Goal: Task Accomplishment & Management: Complete application form

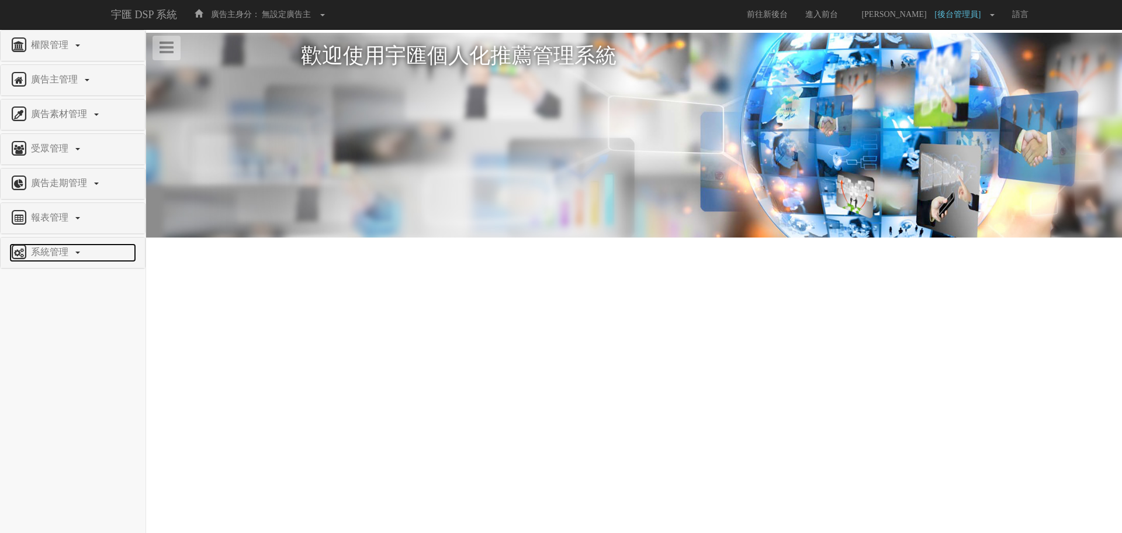
click at [27, 246] on icon at bounding box center [18, 252] width 19 height 19
click at [30, 402] on span "廣告驗證設定" at bounding box center [38, 399] width 58 height 9
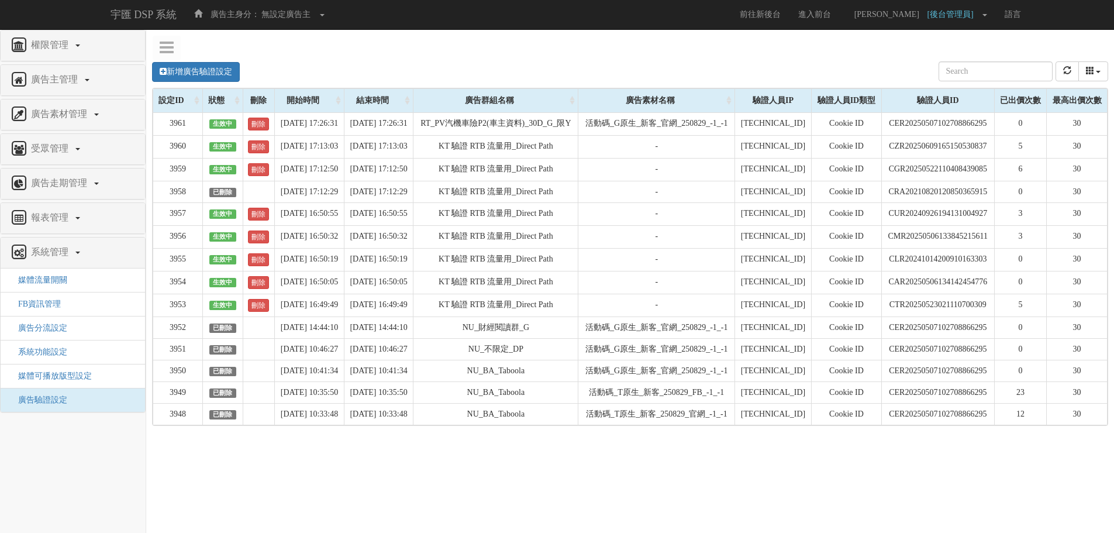
click at [205, 58] on div "新增廣告驗證設定 設定ID 狀態 刪除 開始時間 結束時間 廣告主ID 廣告主名稱 廣告走期ID 廣告走期名稱 廣告群組ID 廣告群組名稱 廣告素材 廣告素材…" at bounding box center [630, 72] width 956 height 32
click at [203, 71] on link "新增廣告驗證設定" at bounding box center [196, 72] width 88 height 20
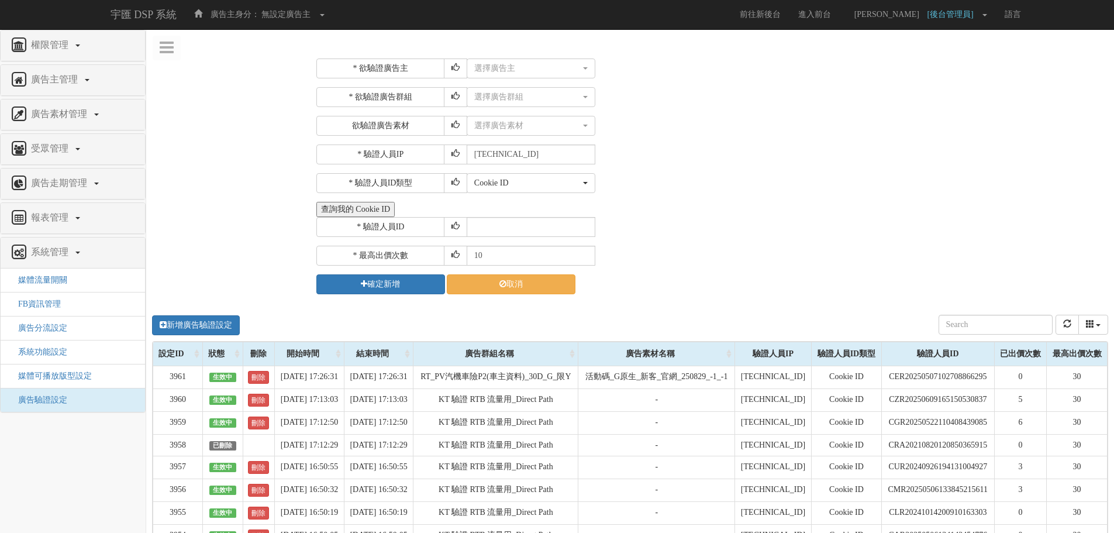
click at [368, 214] on button "查詢我的 Cookie ID" at bounding box center [355, 209] width 78 height 15
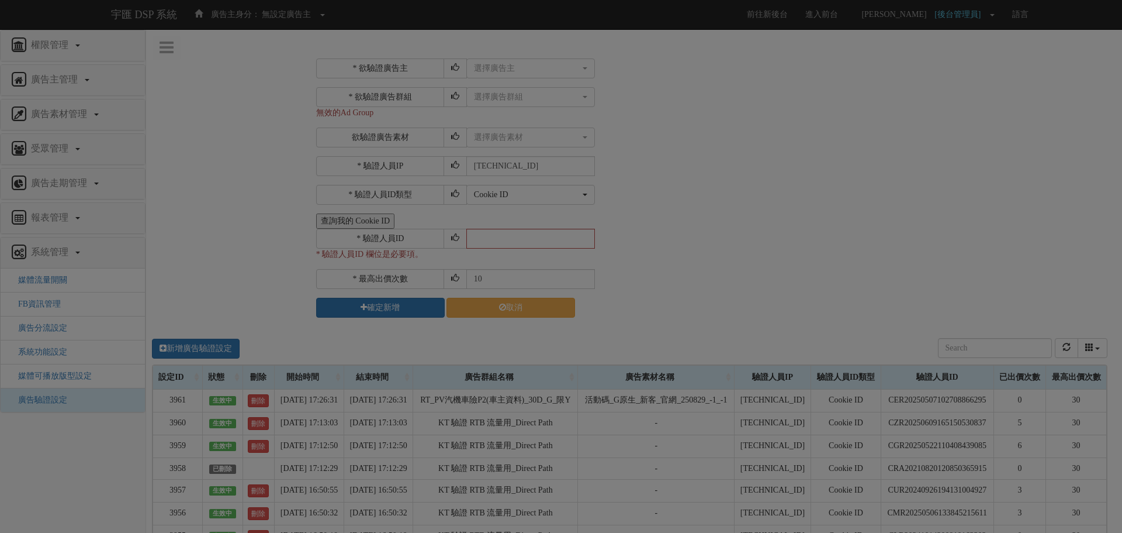
click at [496, 65] on div "Loading" at bounding box center [561, 266] width 1122 height 533
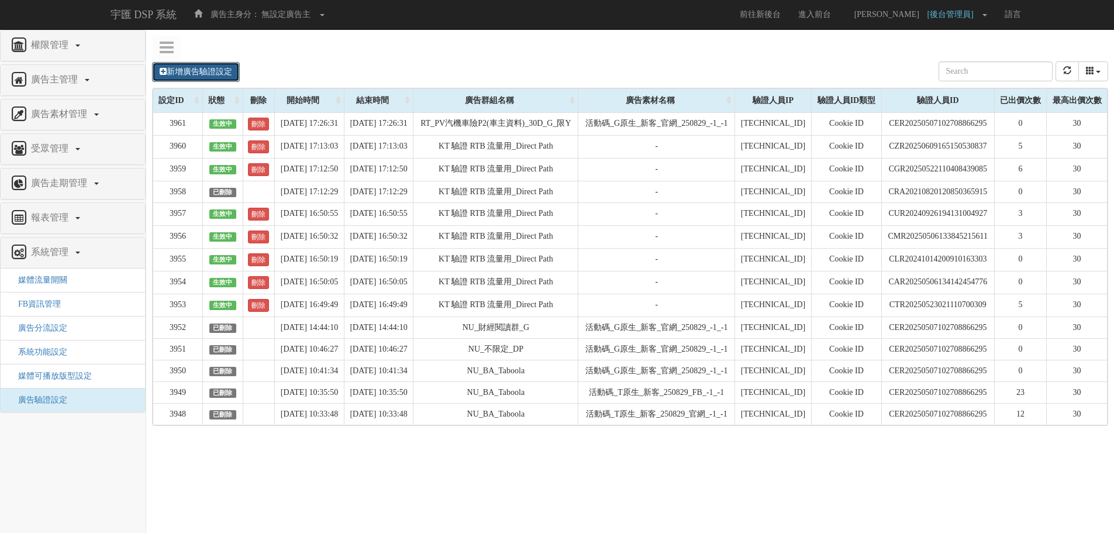
click at [186, 70] on link "新增廣告驗證設定" at bounding box center [196, 72] width 88 height 20
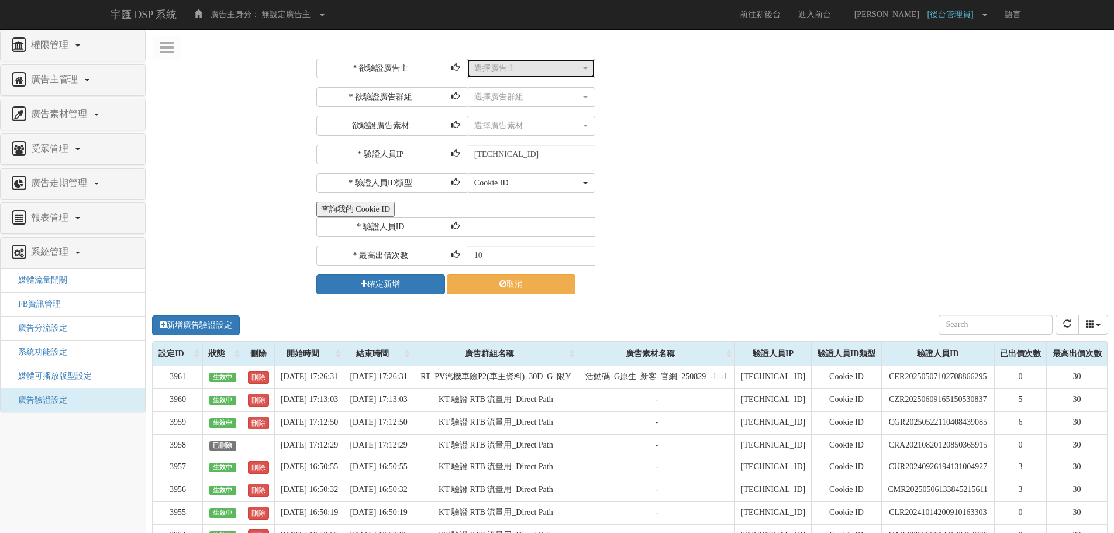
click at [535, 65] on div "選擇廣告主" at bounding box center [527, 69] width 106 height 12
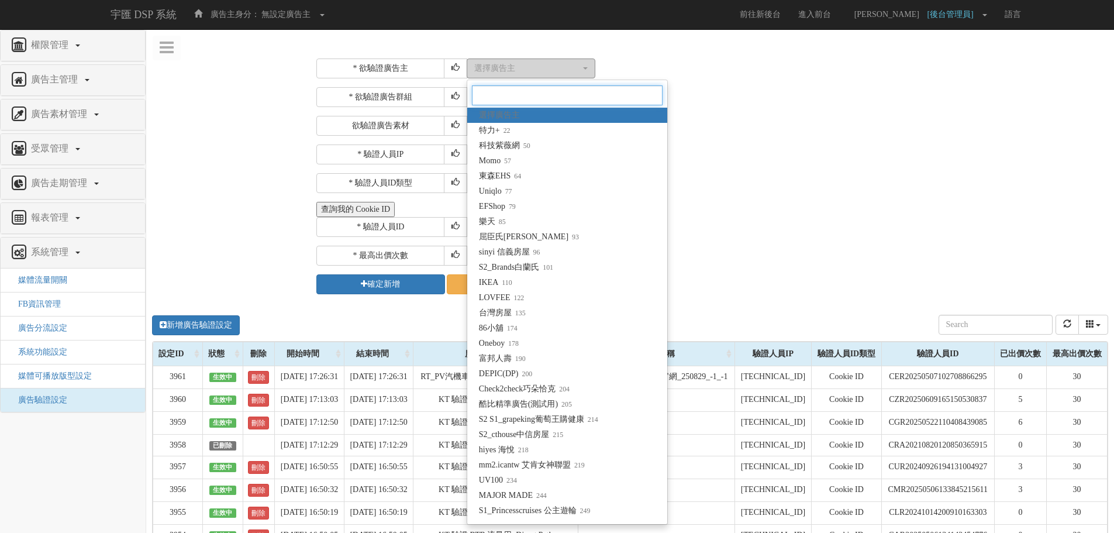
type input "f"
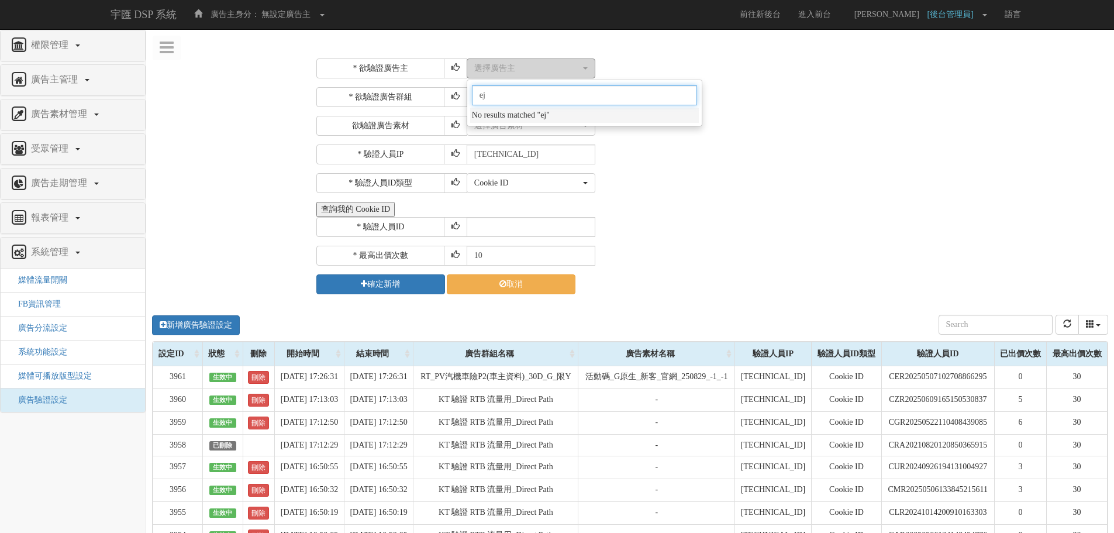
type input "e"
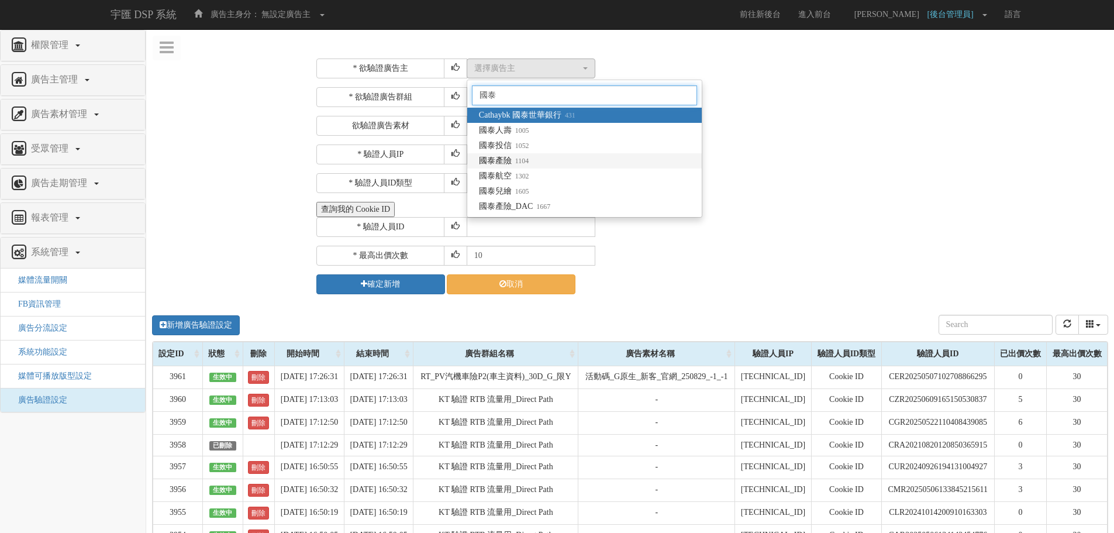
type input "國泰"
click at [538, 166] on link "國泰產險 1104" at bounding box center [584, 160] width 234 height 15
select select "1104"
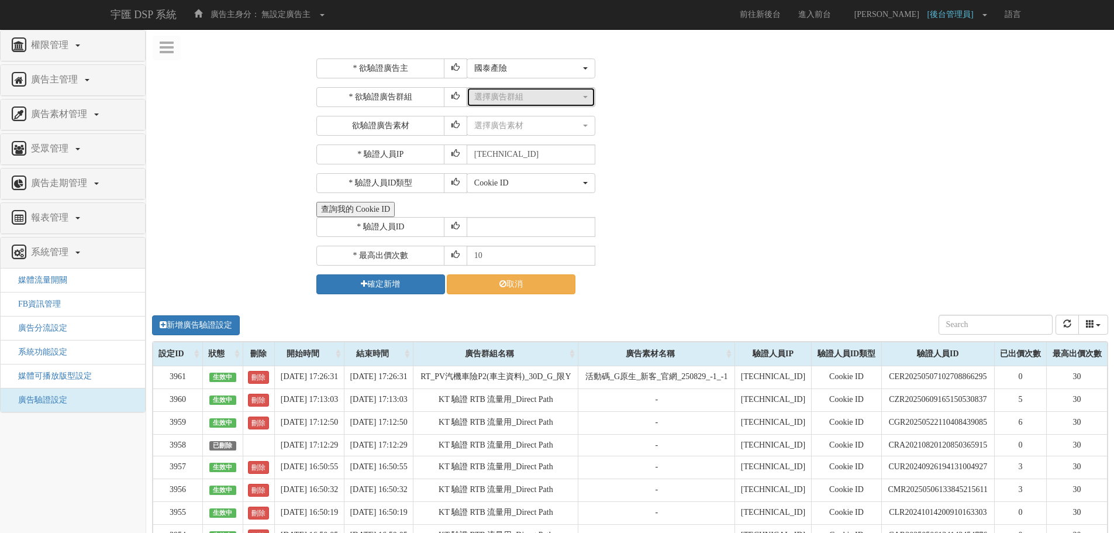
click at [499, 100] on div "選擇廣告群組" at bounding box center [527, 97] width 106 height 12
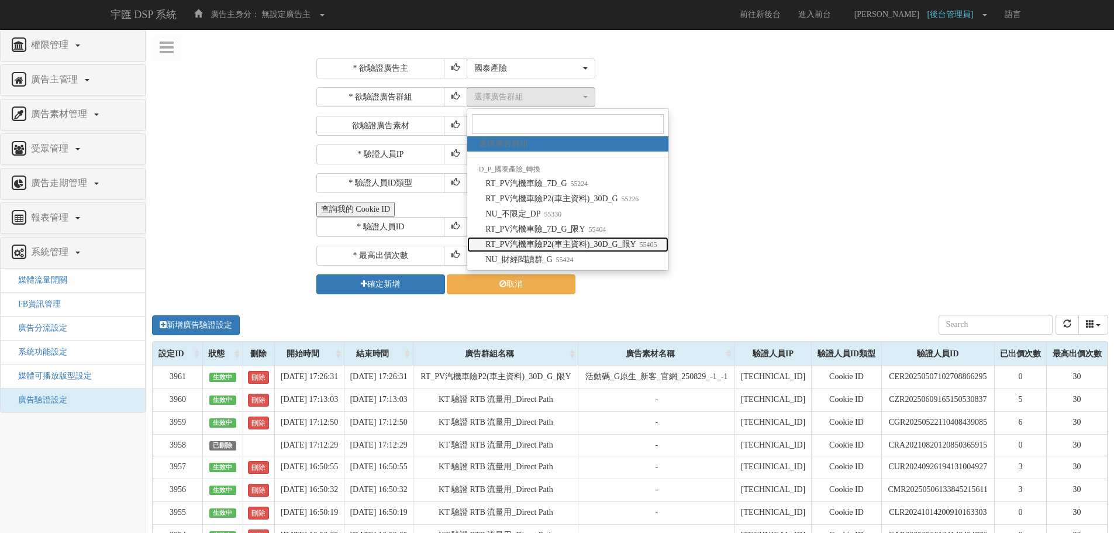
click at [640, 241] on small "55405" at bounding box center [646, 244] width 21 height 8
select select "55405"
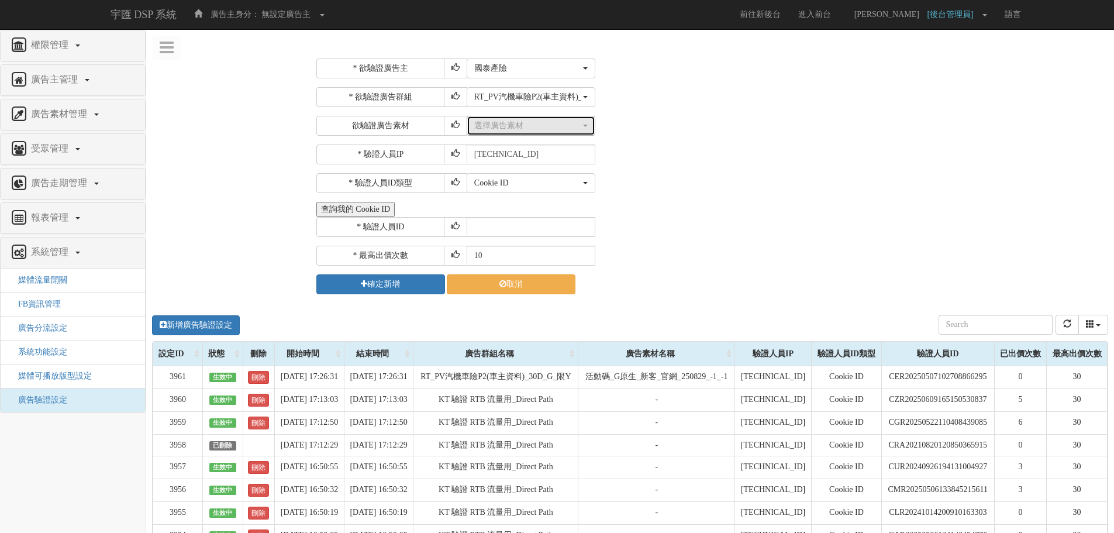
click at [549, 119] on button "選擇廣告素材" at bounding box center [530, 126] width 129 height 20
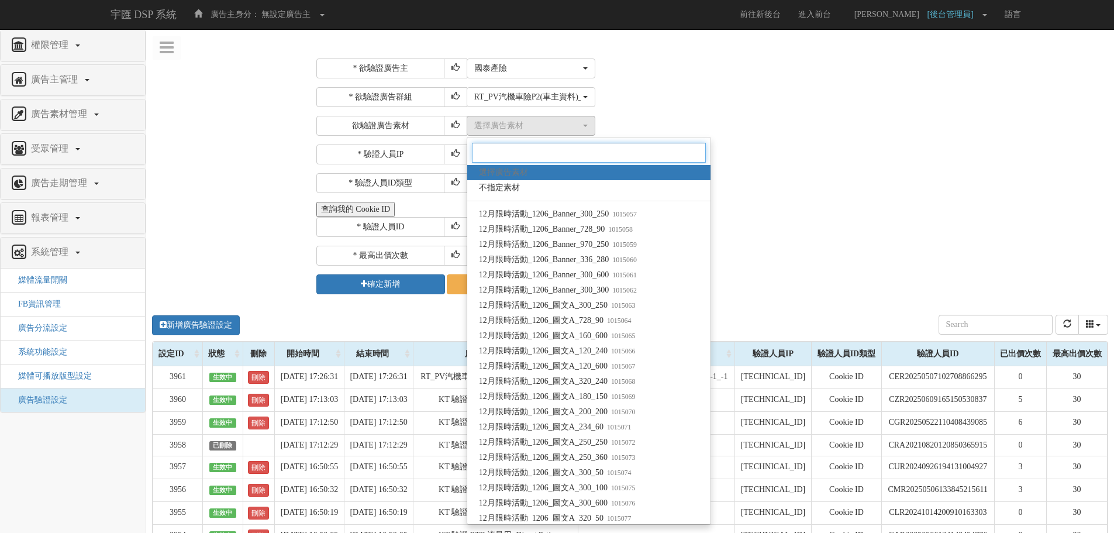
paste input "活動碼_G原生_舊客_官網_250829"
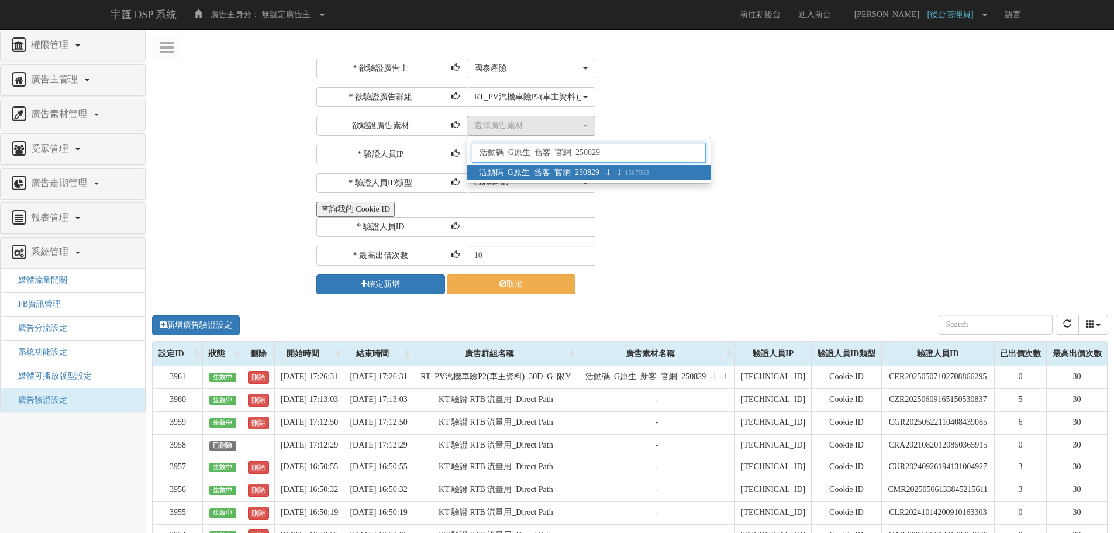
type input "活動碼_G原生_舊客_官網_250829"
click at [643, 174] on small "1567963" at bounding box center [635, 172] width 28 height 8
select select "1567963"
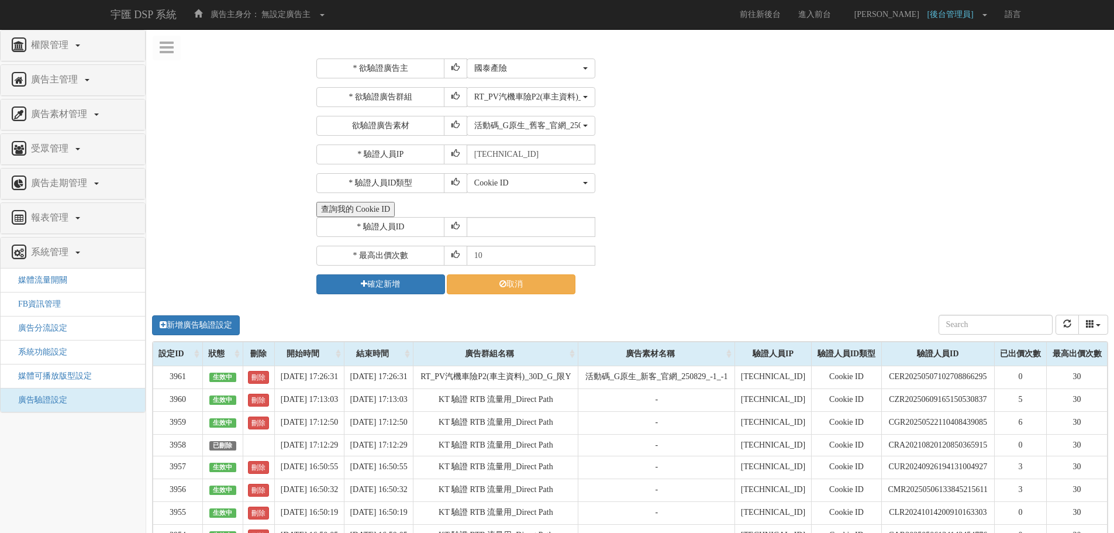
click at [645, 192] on div "Cookie ID ADID IDFA Cookie ID" at bounding box center [785, 183] width 638 height 20
click at [512, 225] on input "text" at bounding box center [530, 227] width 129 height 20
paste input "CPR20230220114811455469"
type input "CPR20230220114811455469"
drag, startPoint x: 506, startPoint y: 253, endPoint x: 338, endPoint y: 262, distance: 168.0
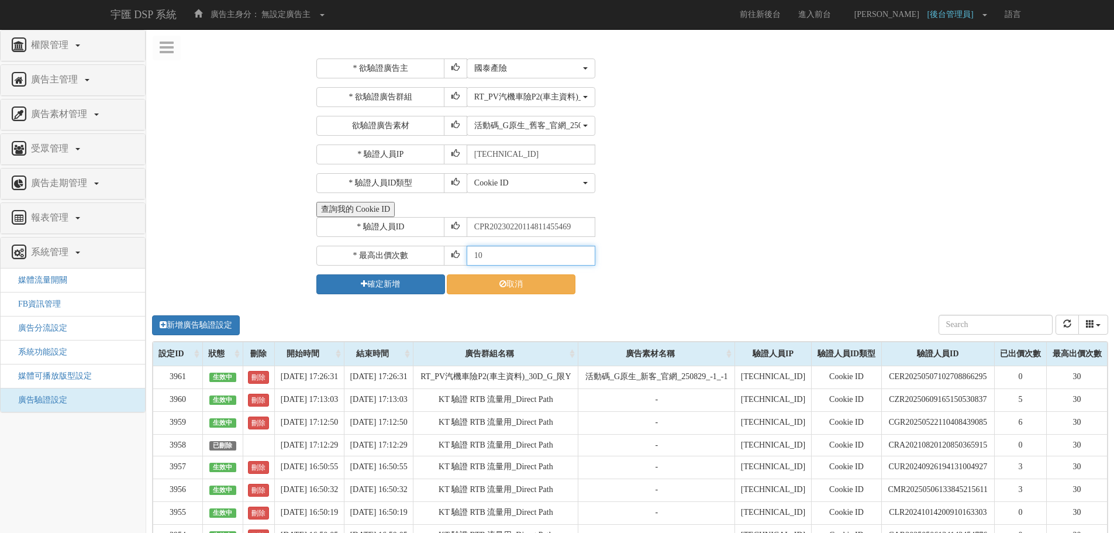
click at [338, 262] on div "* 最高出價次數 10" at bounding box center [710, 256] width 789 height 20
type input "30"
click at [535, 221] on input "CPR20230220114811455469" at bounding box center [530, 227] width 129 height 20
click at [378, 285] on button "確定新增" at bounding box center [380, 284] width 129 height 20
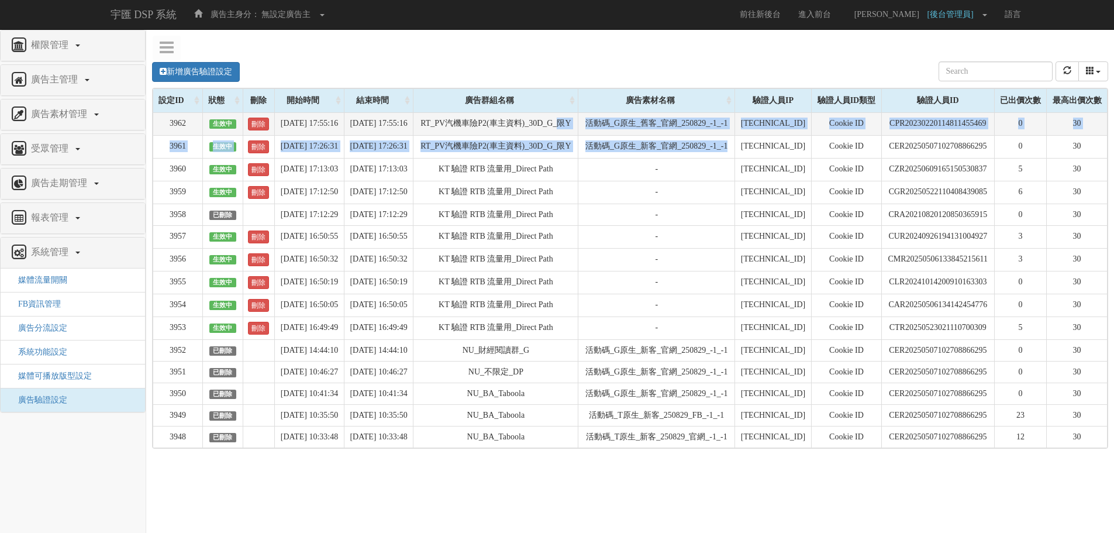
drag, startPoint x: 714, startPoint y: 171, endPoint x: 461, endPoint y: 138, distance: 254.7
click at [461, 138] on tbody "3962 生效中 刪除 2025-09-01 17:55:16 2025-09-02 17:55:16 RT_PV汽機車險P2(車主資料)_30D_G_限Y …" at bounding box center [630, 279] width 954 height 335
click at [461, 135] on td "RT_PV汽機車險P2(車主資料)_30D_G_限Y" at bounding box center [495, 123] width 165 height 23
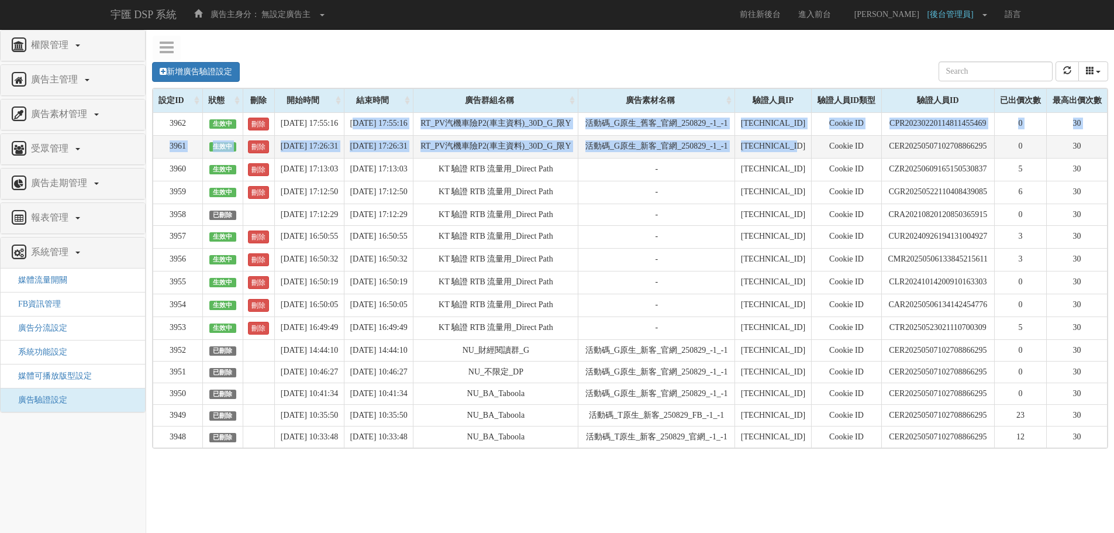
drag, startPoint x: 548, startPoint y: 143, endPoint x: 789, endPoint y: 174, distance: 243.4
click at [789, 174] on tbody "3962 生效中 刪除 2025-09-01 17:55:16 2025-09-02 17:55:16 RT_PV汽機車險P2(車主資料)_30D_G_限Y …" at bounding box center [630, 279] width 954 height 335
click at [789, 158] on td "[TECHNICAL_ID]" at bounding box center [773, 146] width 77 height 23
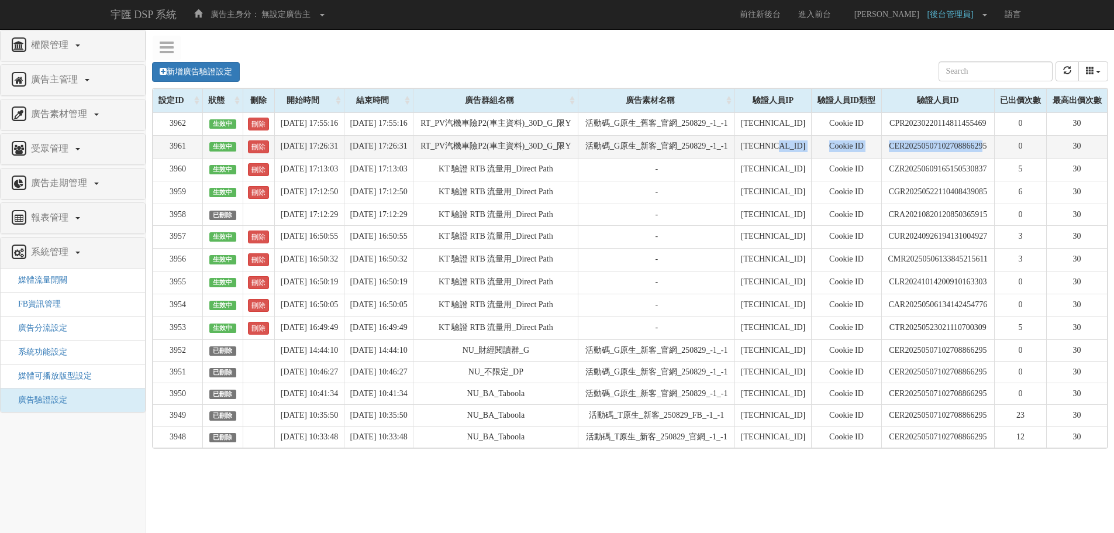
drag, startPoint x: 986, startPoint y: 175, endPoint x: 777, endPoint y: 178, distance: 208.7
click at [777, 158] on tr "3961 生效中 刪除 2025-09-01 17:26:31 2025-09-02 17:26:31 RT_PV汽機車險P2(車主資料)_30D_G_限Y …" at bounding box center [630, 146] width 954 height 23
click at [777, 158] on td "[TECHNICAL_ID]" at bounding box center [773, 146] width 77 height 23
drag, startPoint x: 837, startPoint y: 174, endPoint x: 687, endPoint y: 170, distance: 150.3
click at [687, 158] on tr "3961 生效中 刪除 2025-09-01 17:26:31 2025-09-02 17:26:31 RT_PV汽機車險P2(車主資料)_30D_G_限Y …" at bounding box center [630, 146] width 954 height 23
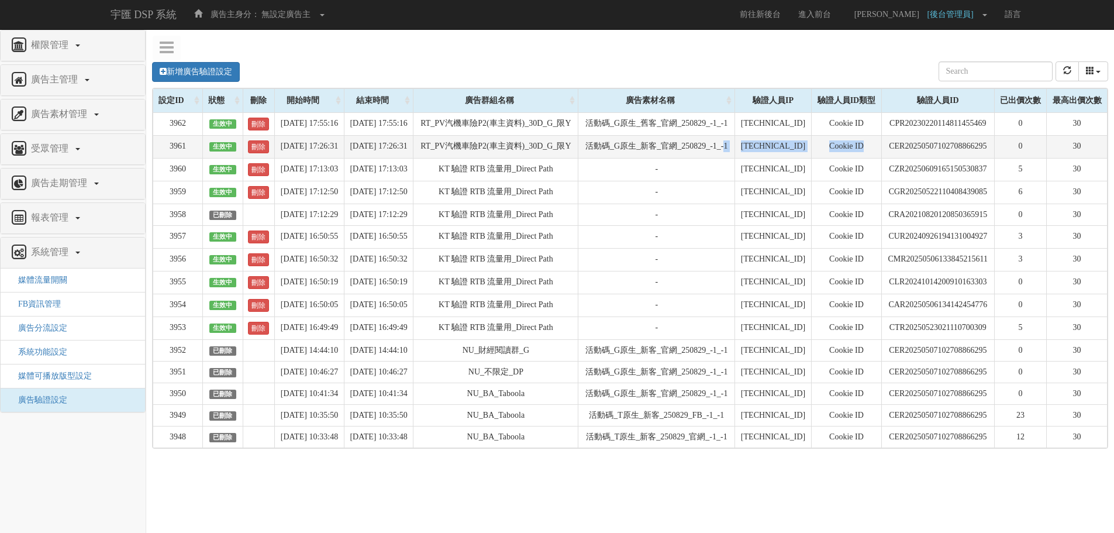
click at [687, 158] on td "活動碼_G原生_新客_官網_250829_-1_-1" at bounding box center [656, 146] width 157 height 23
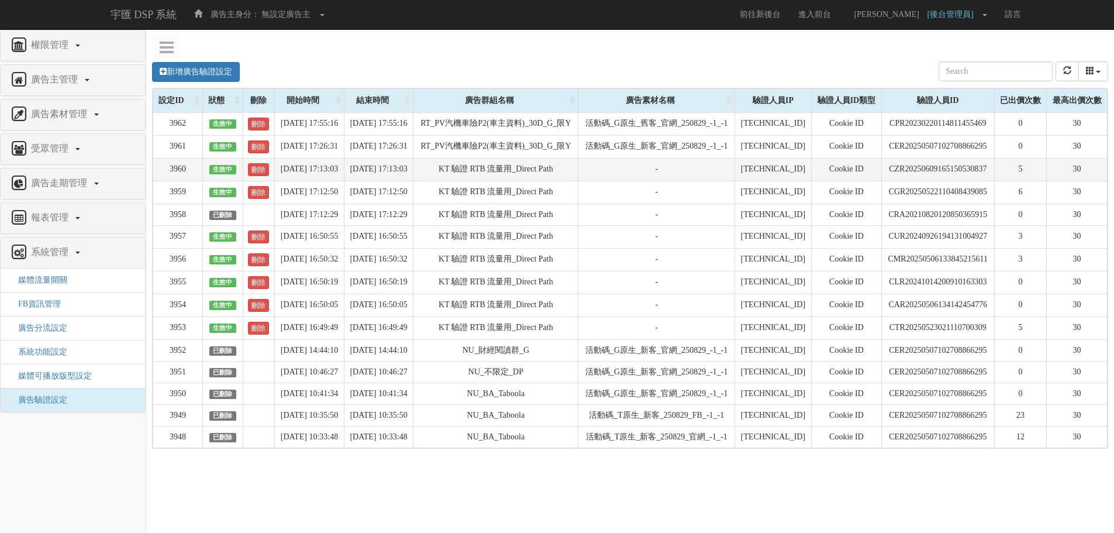
click at [789, 181] on td "[TECHNICAL_ID]" at bounding box center [773, 169] width 77 height 23
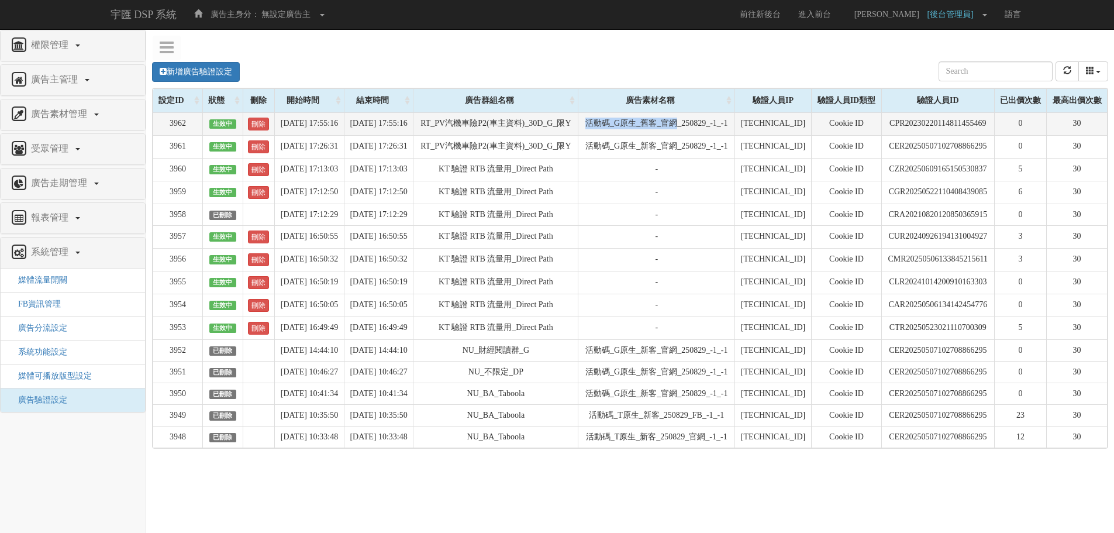
drag, startPoint x: 607, startPoint y: 119, endPoint x: 715, endPoint y: 113, distance: 108.9
click at [715, 113] on td "活動碼_G原生_舊客_官網_250829_-1_-1" at bounding box center [656, 123] width 157 height 23
copy td "活動碼_G原生_舊客_官網"
click at [1067, 77] on button "refresh" at bounding box center [1066, 71] width 23 height 20
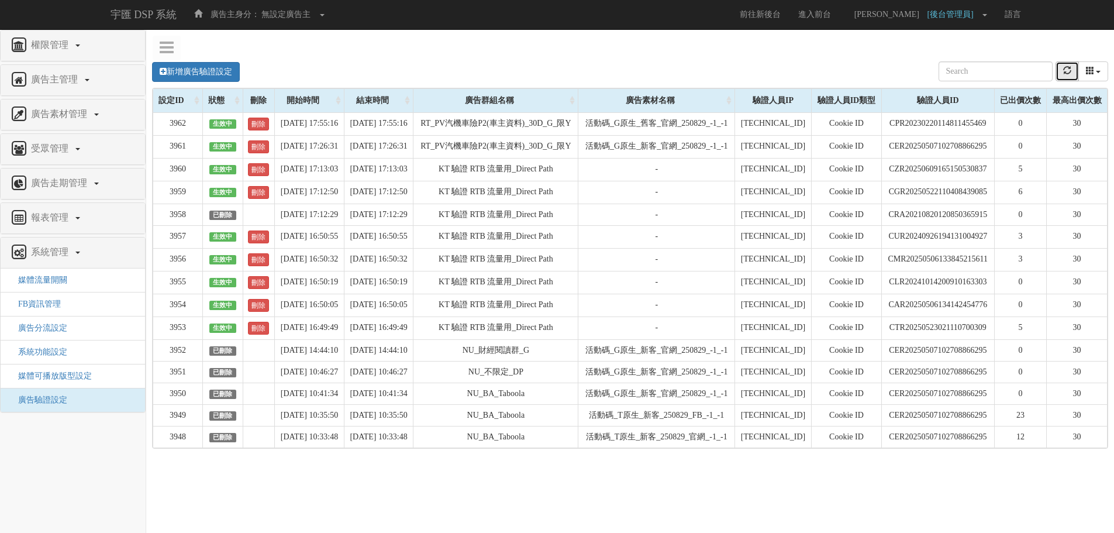
click at [1059, 75] on button "refresh" at bounding box center [1066, 71] width 23 height 20
click at [175, 72] on link "新增廣告驗證設定" at bounding box center [196, 72] width 88 height 20
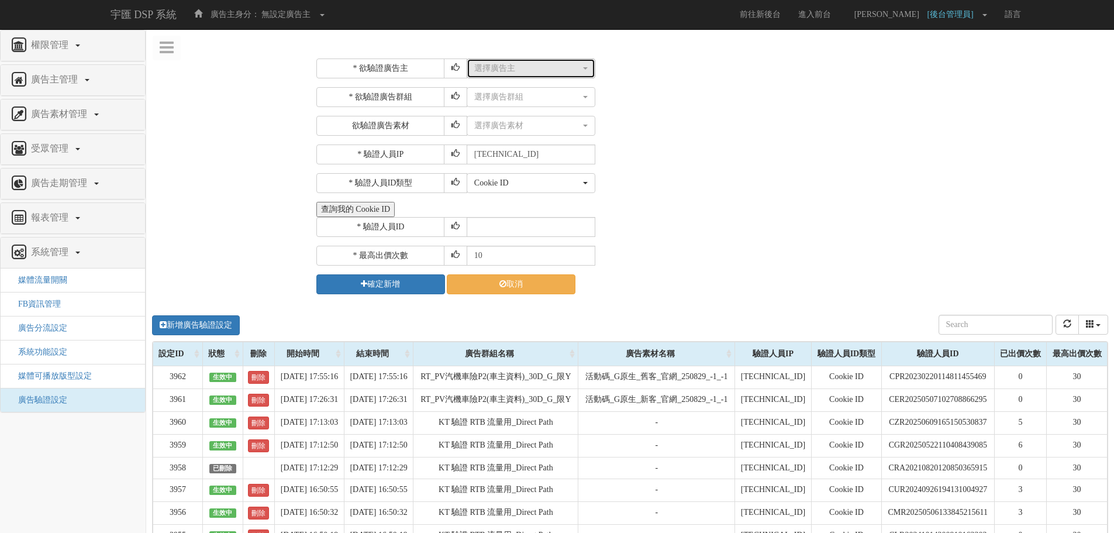
click at [516, 77] on button "選擇廣告主" at bounding box center [530, 68] width 129 height 20
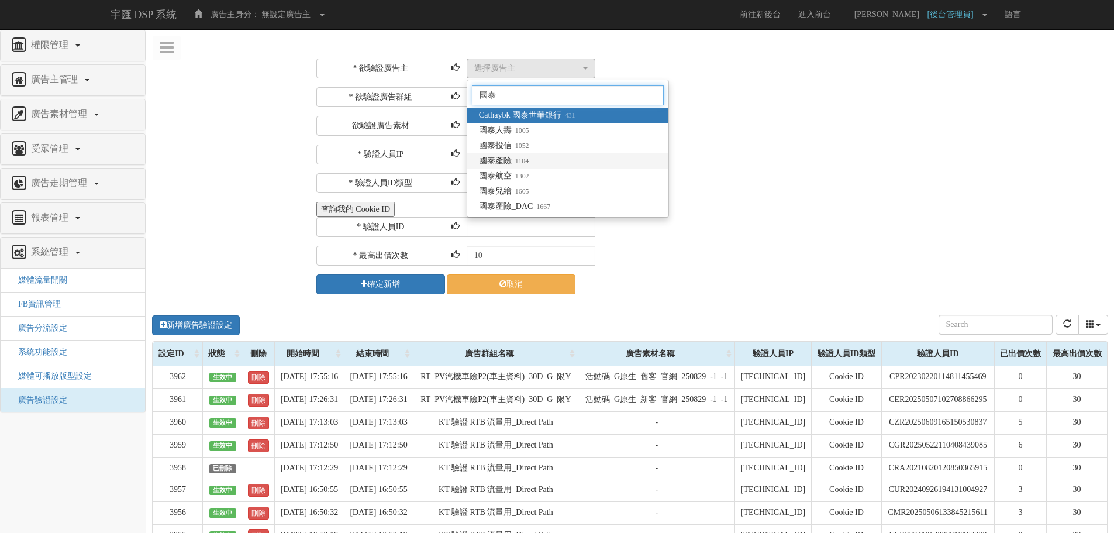
type input "國泰"
click at [539, 161] on link "國泰產險 1104" at bounding box center [567, 160] width 201 height 15
select select "1104"
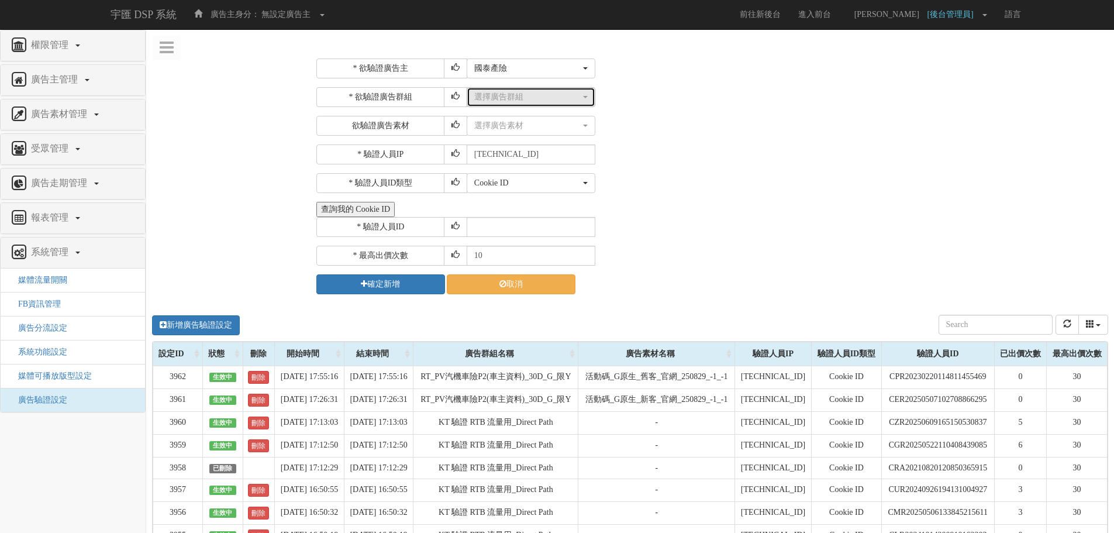
click at [554, 93] on div "選擇廣告群組" at bounding box center [527, 97] width 106 height 12
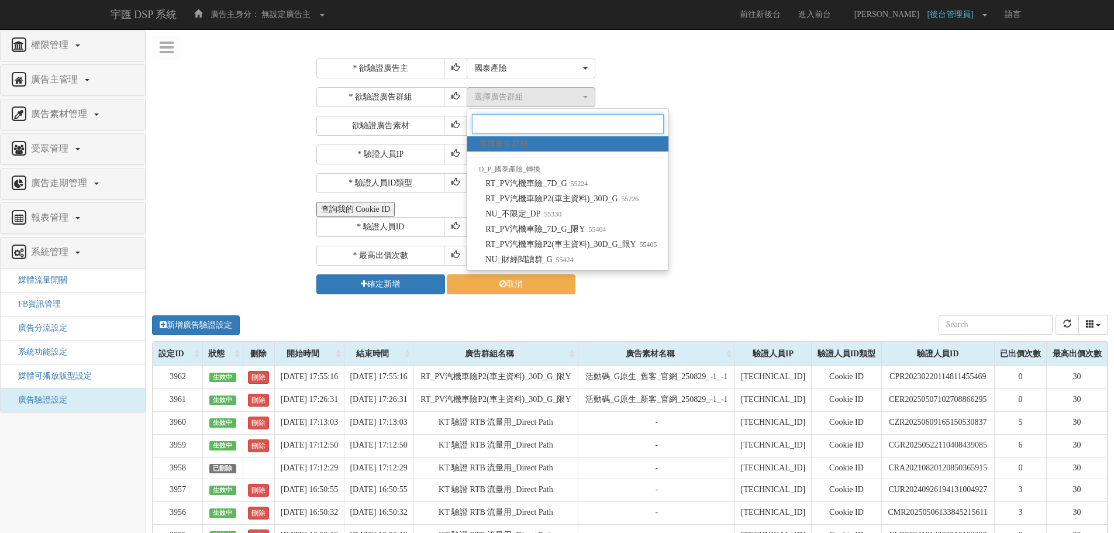
paste input "55424"
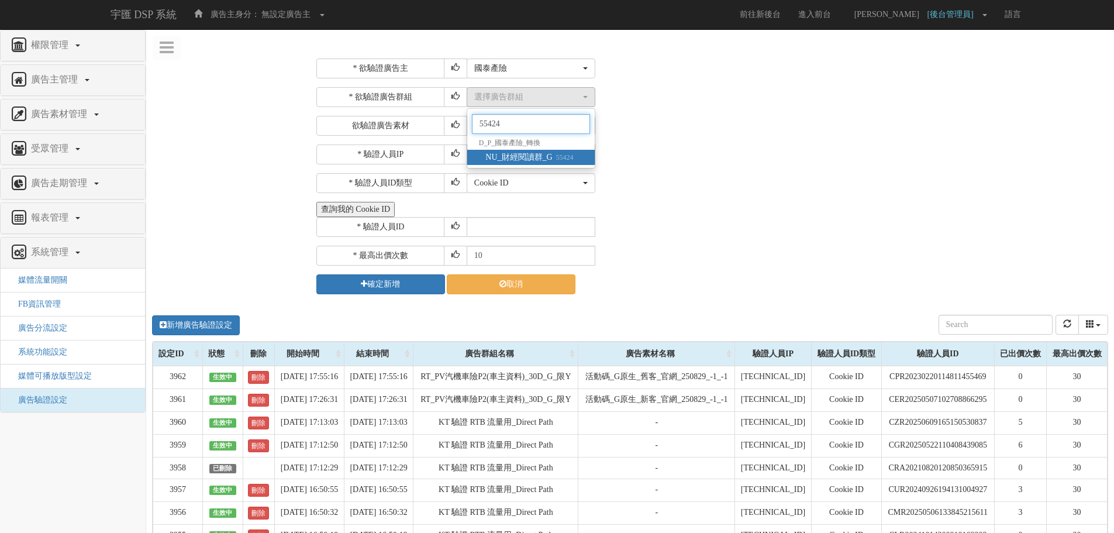
type input "55424"
click at [535, 148] on li "D_P_國泰產險_轉換" at bounding box center [530, 142] width 127 height 13
click at [534, 152] on span "NU_財經閱讀群_G 55424" at bounding box center [529, 157] width 88 height 12
select select "55424"
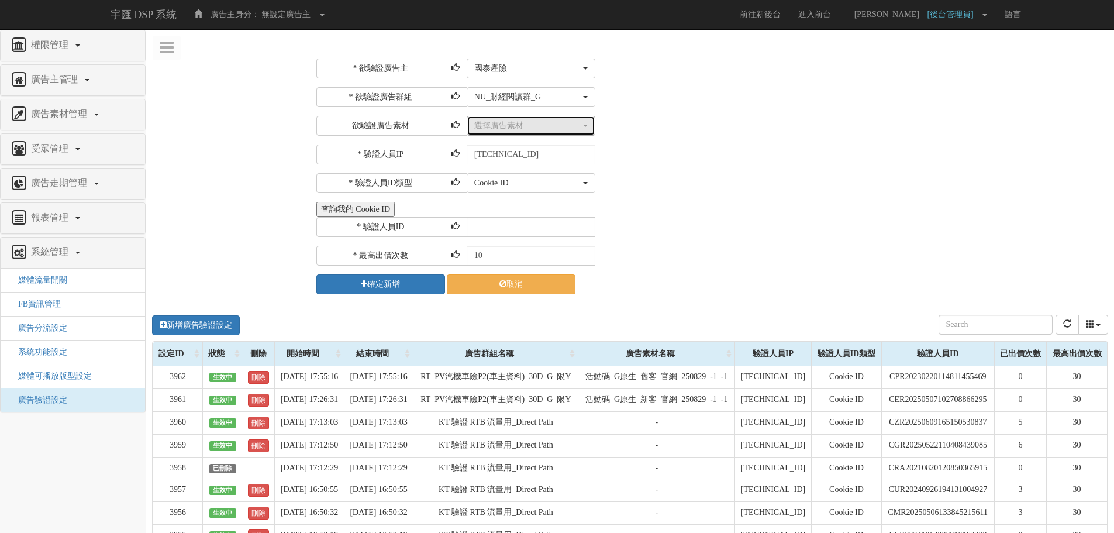
click at [498, 135] on button "選擇廣告素材" at bounding box center [530, 126] width 129 height 20
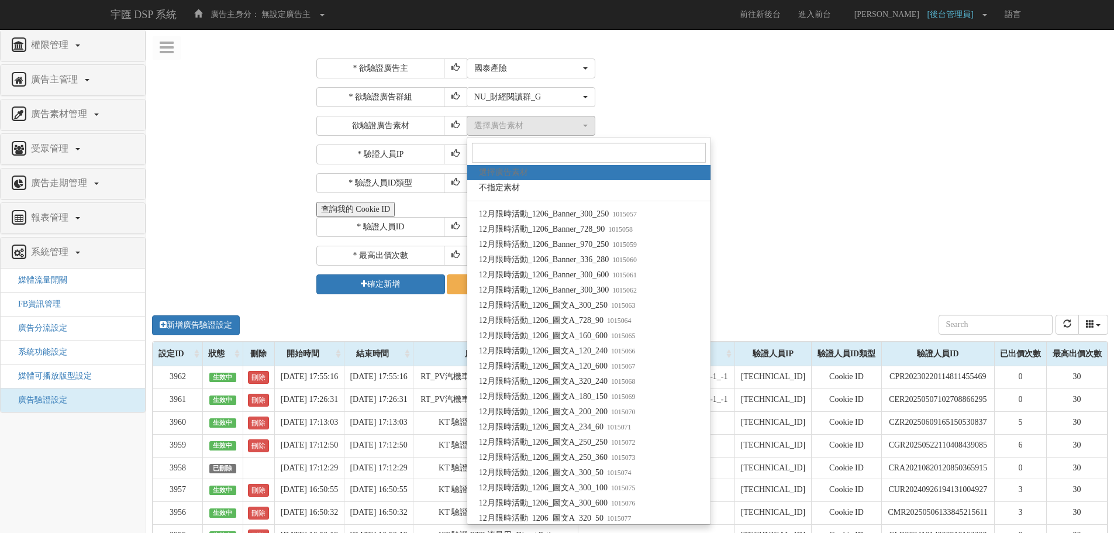
click at [777, 133] on div "選擇廣告素材 不指定素材 12月限時活動_1206_Banner_300_250 12月限時活動_1206_Banner_728_90 12月限時活動_120…" at bounding box center [785, 126] width 638 height 20
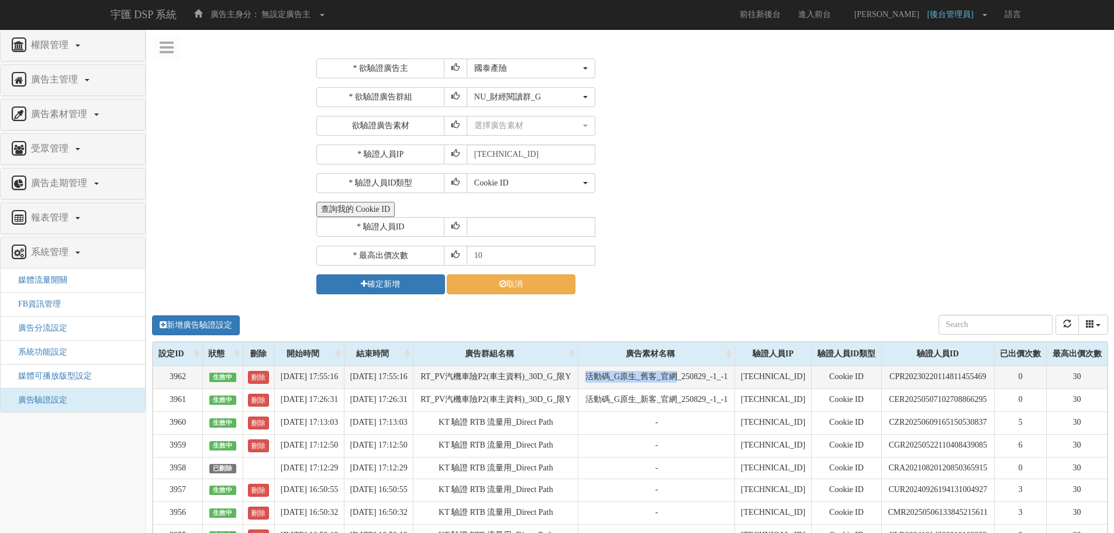
drag, startPoint x: 613, startPoint y: 375, endPoint x: 726, endPoint y: 373, distance: 113.4
click at [726, 373] on td "活動碼_G原生_舊客_官網_250829_-1_-1" at bounding box center [656, 376] width 157 height 23
copy td "活動碼_G原生_舊客_官網"
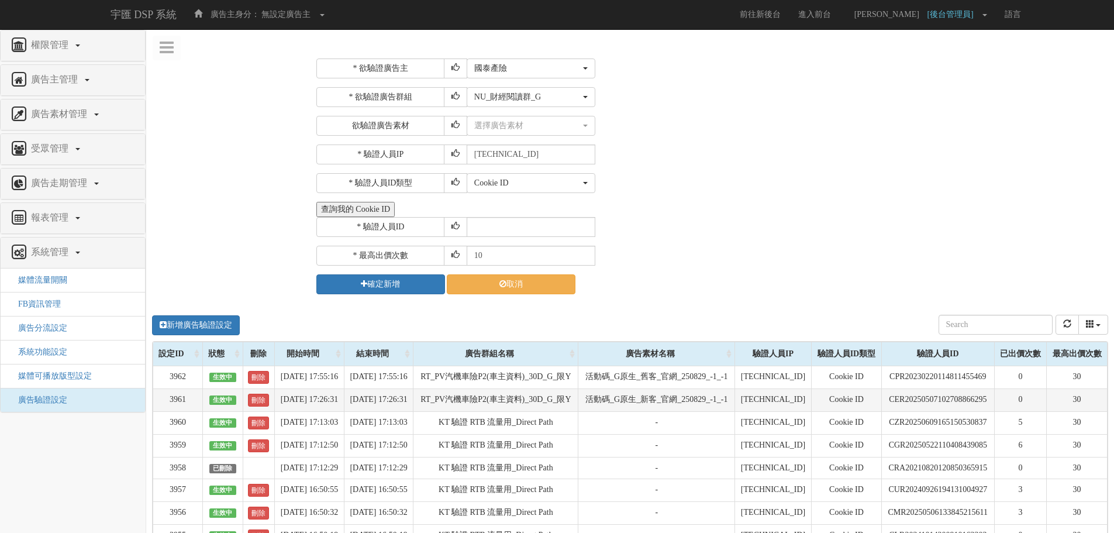
click at [609, 406] on td "活動碼_G原生_新客_官網_250829_-1_-1" at bounding box center [656, 399] width 157 height 23
drag, startPoint x: 624, startPoint y: 406, endPoint x: 727, endPoint y: 409, distance: 103.5
click at [727, 409] on td "活動碼_G原生_新客_官網_250829_-1_-1" at bounding box center [656, 399] width 157 height 23
click at [713, 411] on td "活動碼_G原生_新客_官網_250829_-1_-1" at bounding box center [656, 399] width 157 height 23
drag, startPoint x: 714, startPoint y: 410, endPoint x: 596, endPoint y: 409, distance: 117.5
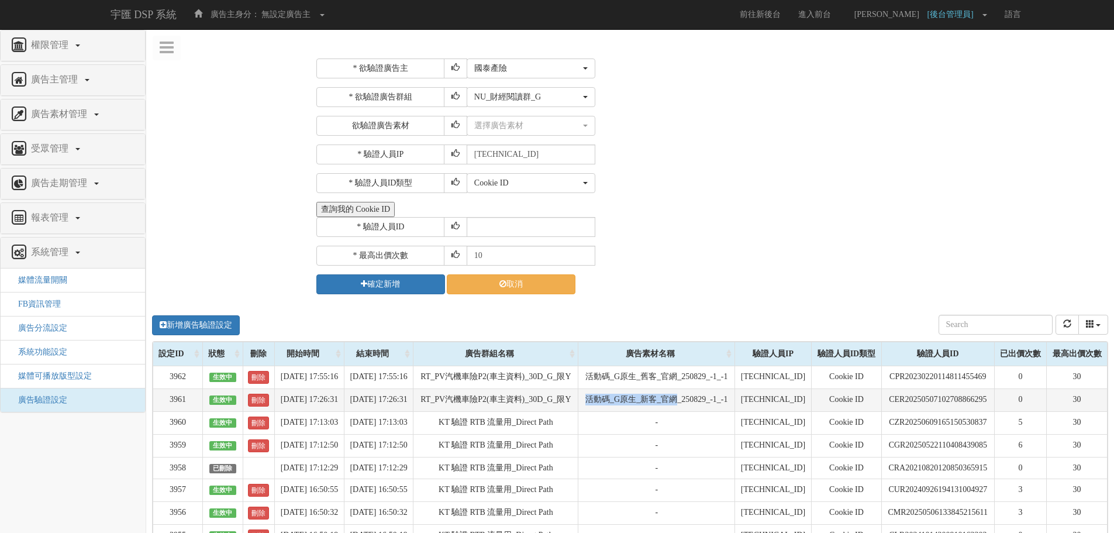
click at [596, 409] on td "活動碼_G原生_新客_官網_250829_-1_-1" at bounding box center [656, 399] width 157 height 23
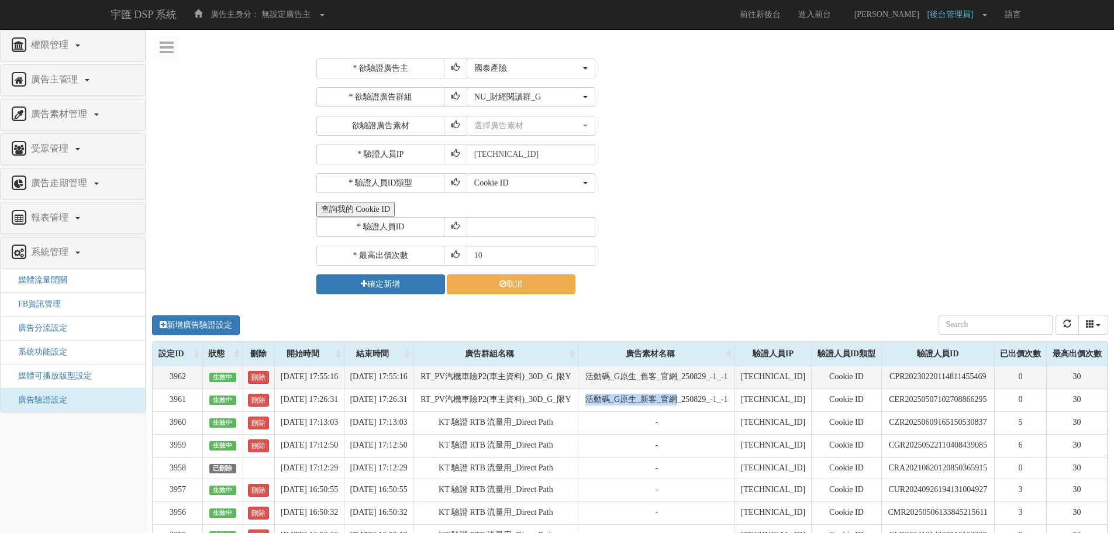
copy td "活動碼_G原生_新客_官網"
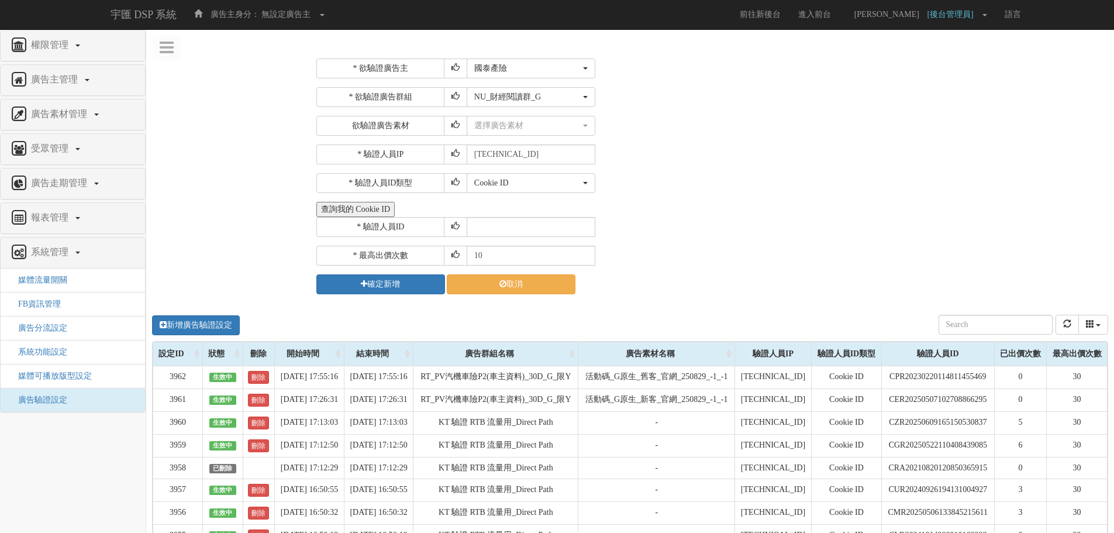
click at [736, 228] on div "* 驗證人員ID" at bounding box center [710, 227] width 789 height 20
click at [527, 117] on button "選擇廣告素材" at bounding box center [530, 126] width 129 height 20
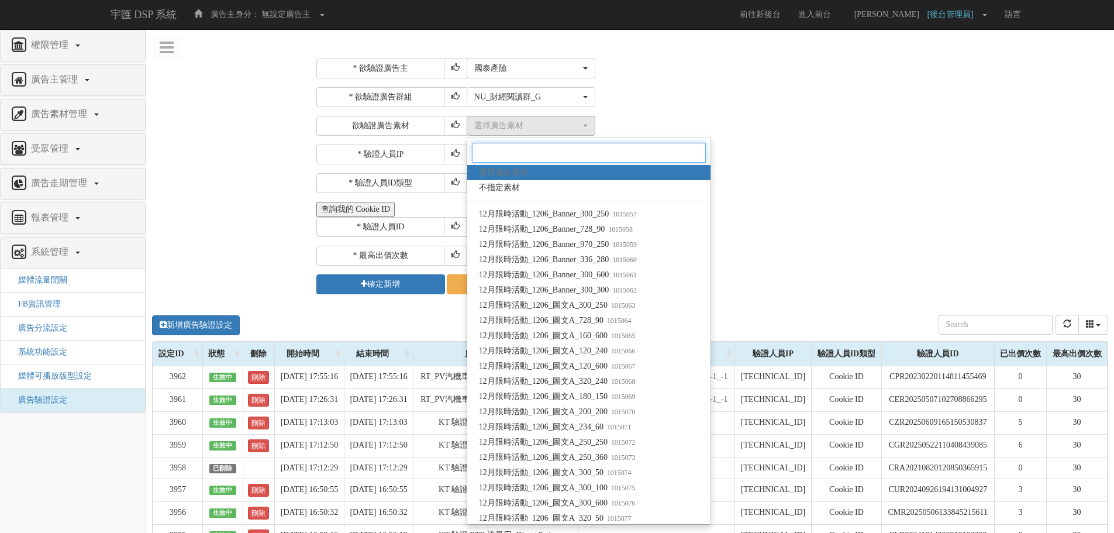
click at [601, 152] on input "Search" at bounding box center [589, 153] width 234 height 20
paste input "活動碼_G原生_新客_官網"
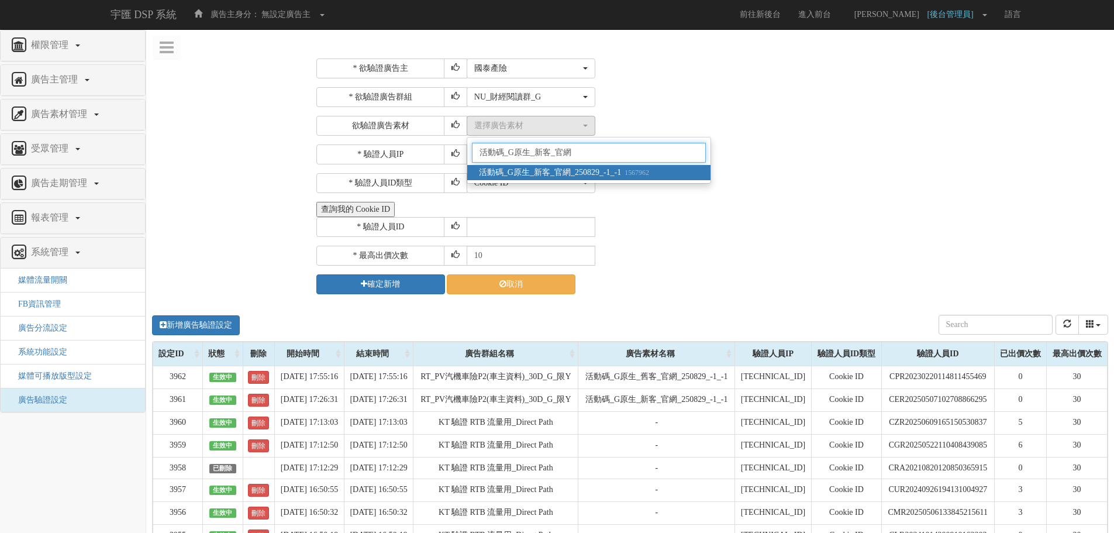
type input "活動碼_G原生_新客_官網"
click at [621, 168] on span "活動碼_G原生_新客_官網_250829_-1_-1 1567962" at bounding box center [564, 173] width 170 height 12
select select "1567962"
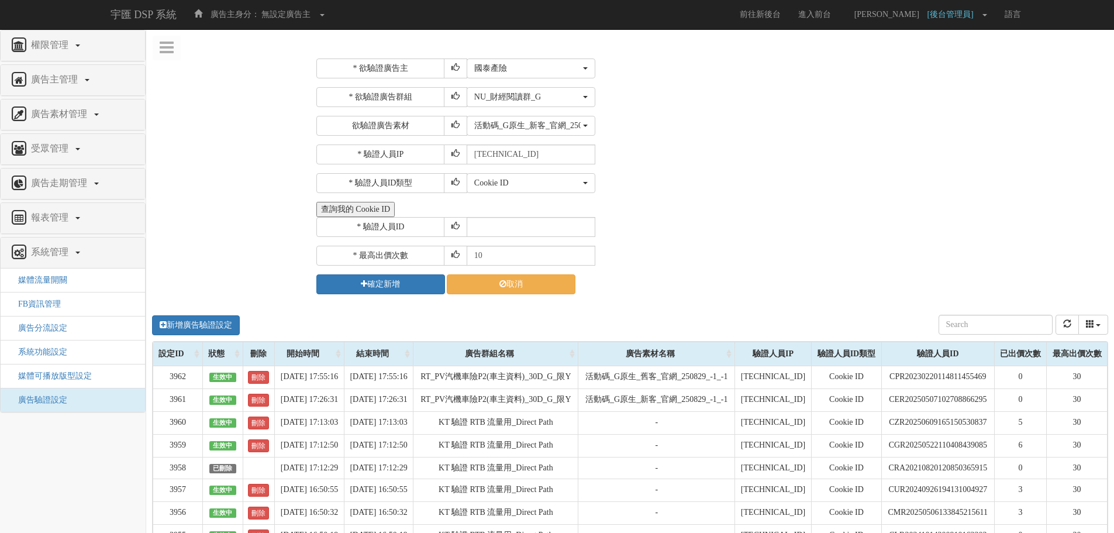
click at [801, 160] on div "* 驗證人員IP 211.72.129.170" at bounding box center [710, 154] width 789 height 20
drag, startPoint x: 518, startPoint y: 221, endPoint x: 499, endPoint y: 242, distance: 28.5
click at [518, 221] on input "text" at bounding box center [530, 227] width 129 height 20
paste input "CPR20230220114811455469"
type input "CPR20230220114811455469"
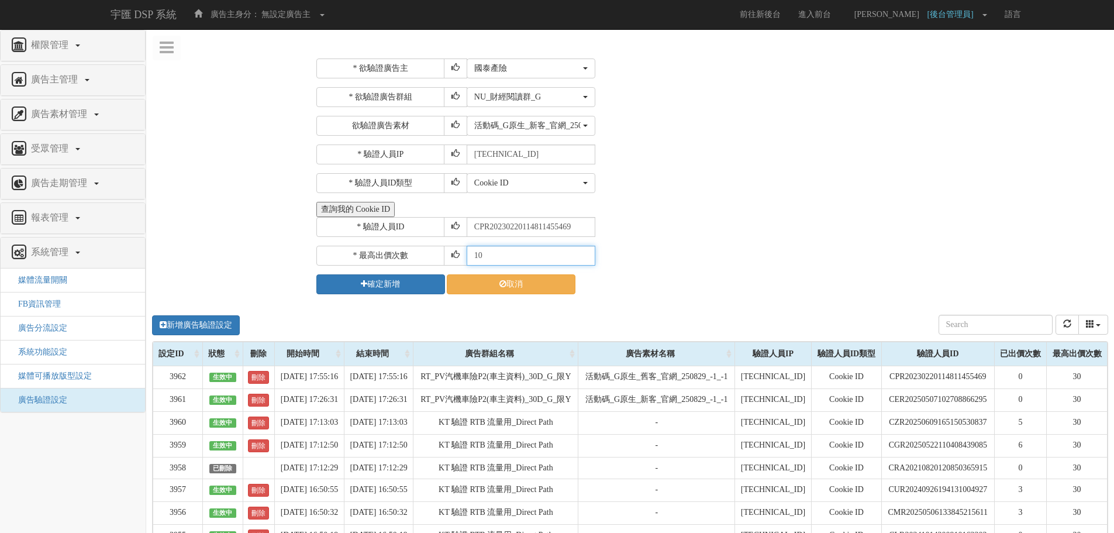
drag, startPoint x: 487, startPoint y: 262, endPoint x: 379, endPoint y: 257, distance: 108.3
click at [379, 257] on div "* 最高出價次數 10" at bounding box center [710, 256] width 789 height 20
type input "30"
click at [380, 279] on button "確定新增" at bounding box center [380, 284] width 129 height 20
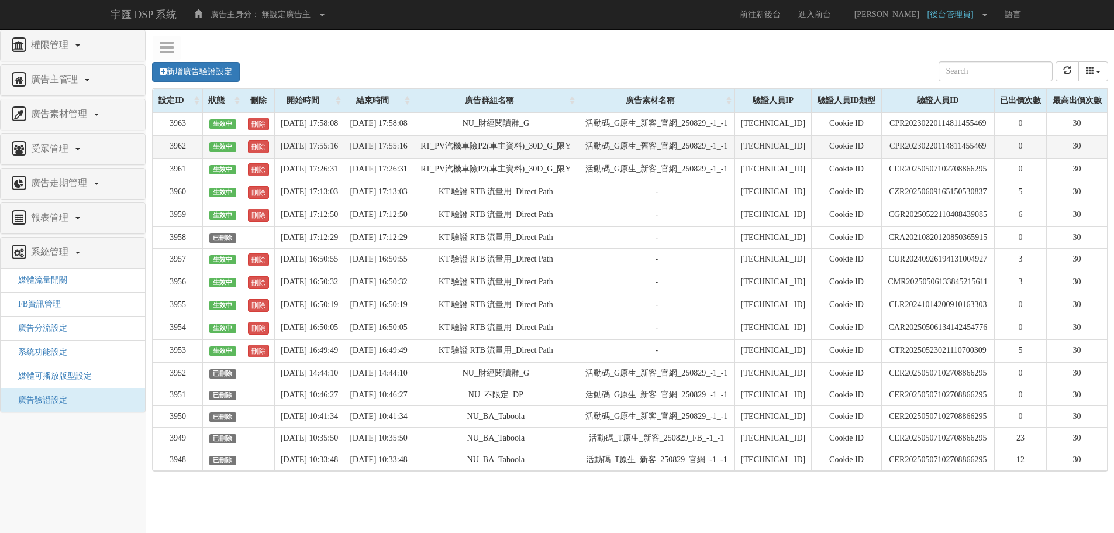
click at [700, 158] on td "活動碼_G原生_舊客_官網_250829_-1_-1" at bounding box center [656, 146] width 157 height 23
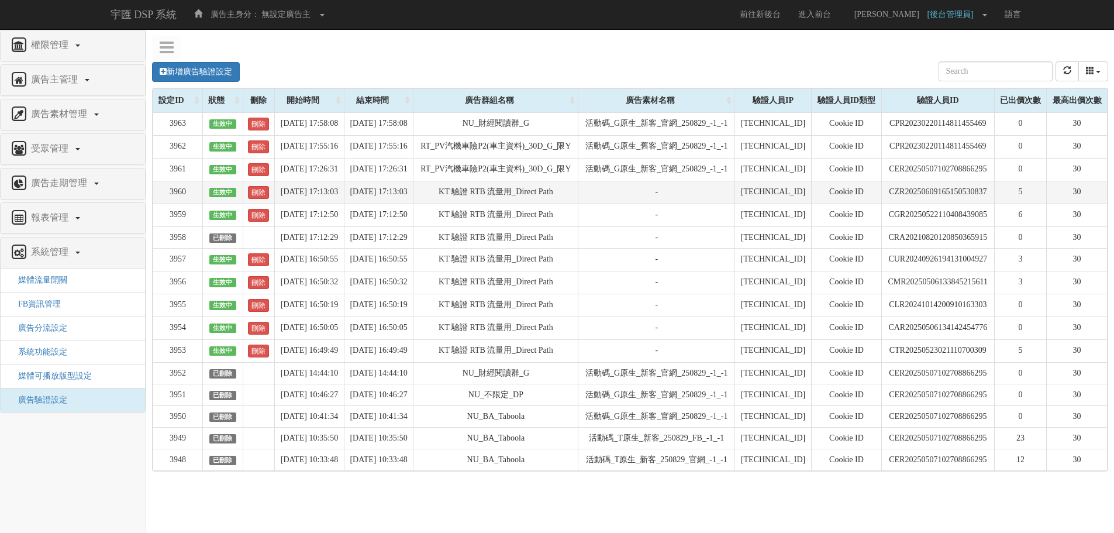
click at [514, 203] on td "KT 驗證 RTB 流量用_Direct Path" at bounding box center [495, 192] width 165 height 23
click at [1066, 71] on icon "refresh" at bounding box center [1067, 70] width 8 height 8
click at [1066, 72] on icon "refresh" at bounding box center [1067, 70] width 8 height 8
click at [1075, 68] on button "refresh" at bounding box center [1066, 71] width 23 height 20
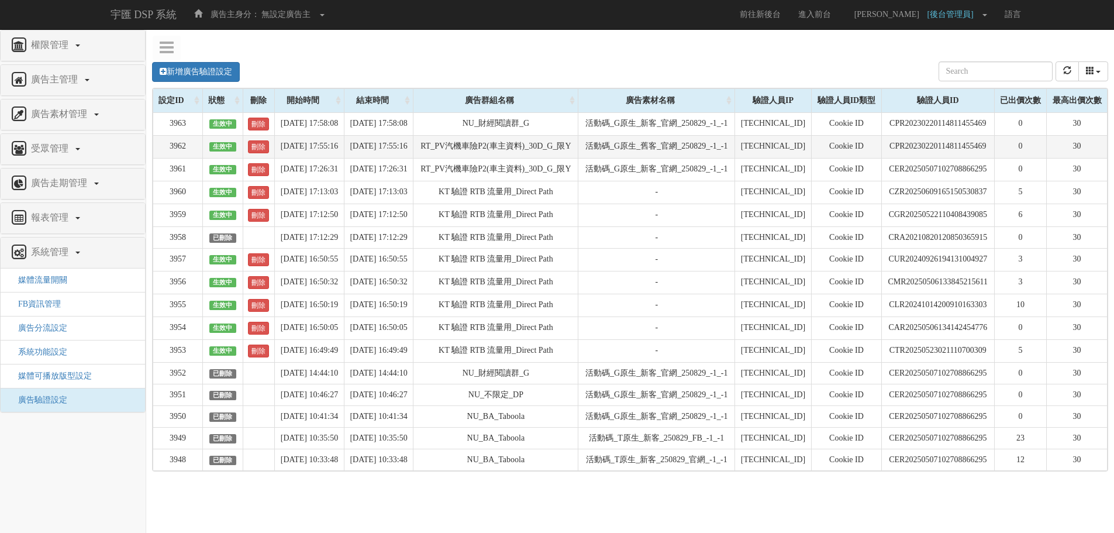
click at [671, 157] on td "活動碼_G原生_舊客_官網_250829_-1_-1" at bounding box center [656, 146] width 157 height 23
click at [1066, 68] on icon "refresh" at bounding box center [1067, 70] width 8 height 8
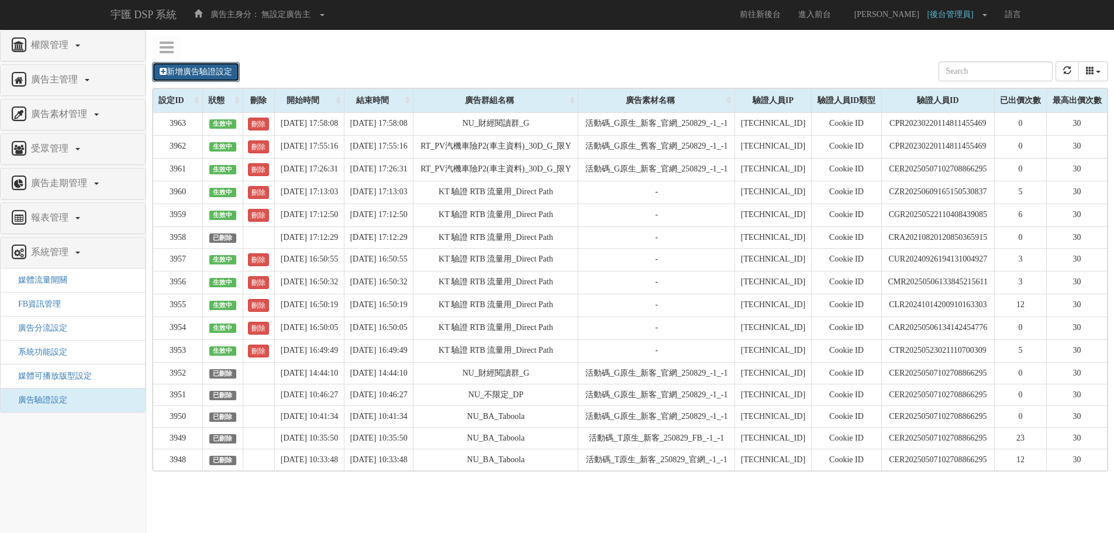
click at [215, 74] on link "新增廣告驗證設定" at bounding box center [196, 72] width 88 height 20
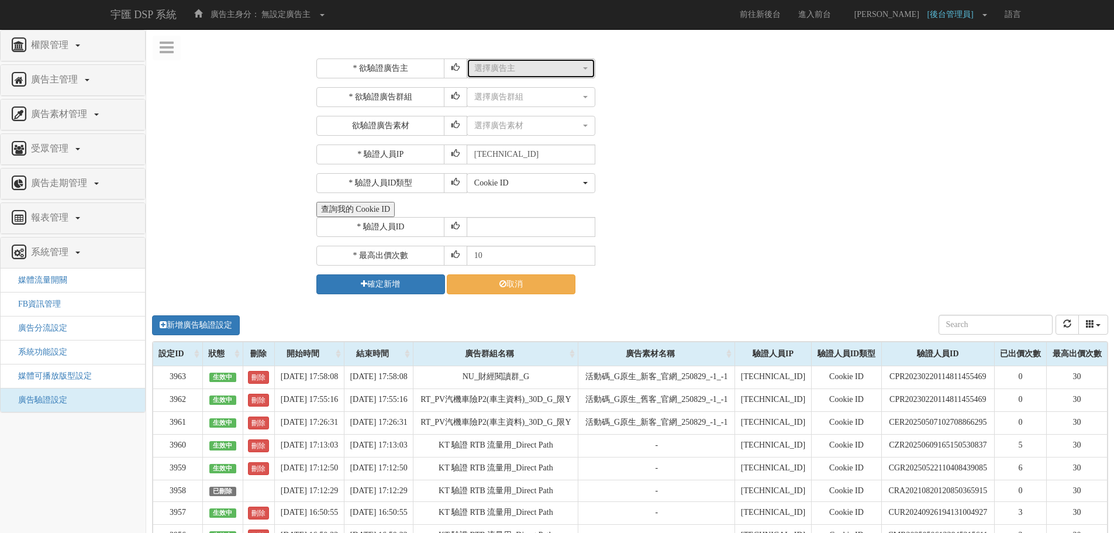
click at [502, 62] on button "選擇廣告主" at bounding box center [530, 68] width 129 height 20
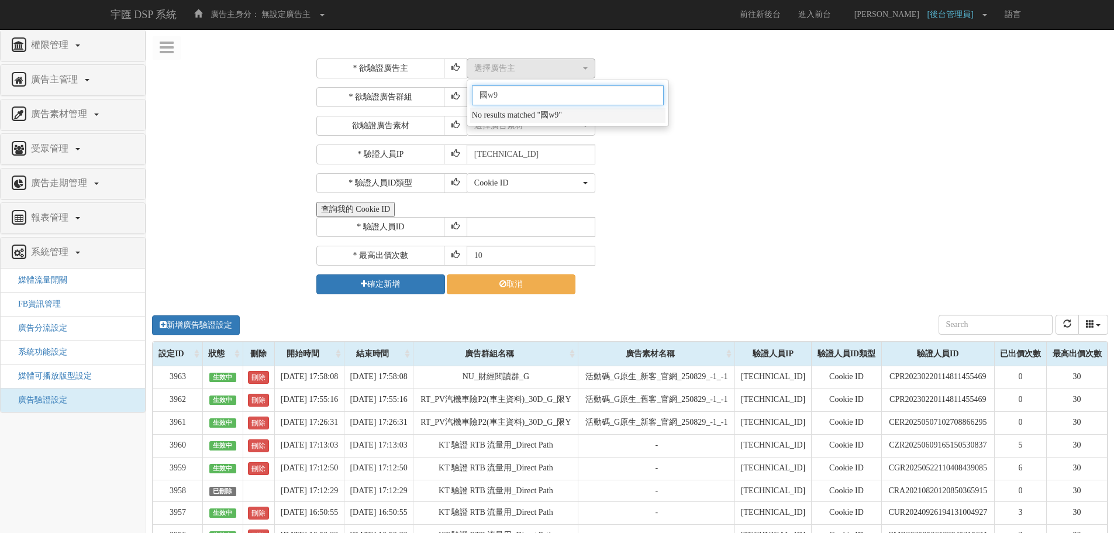
type input "國泰"
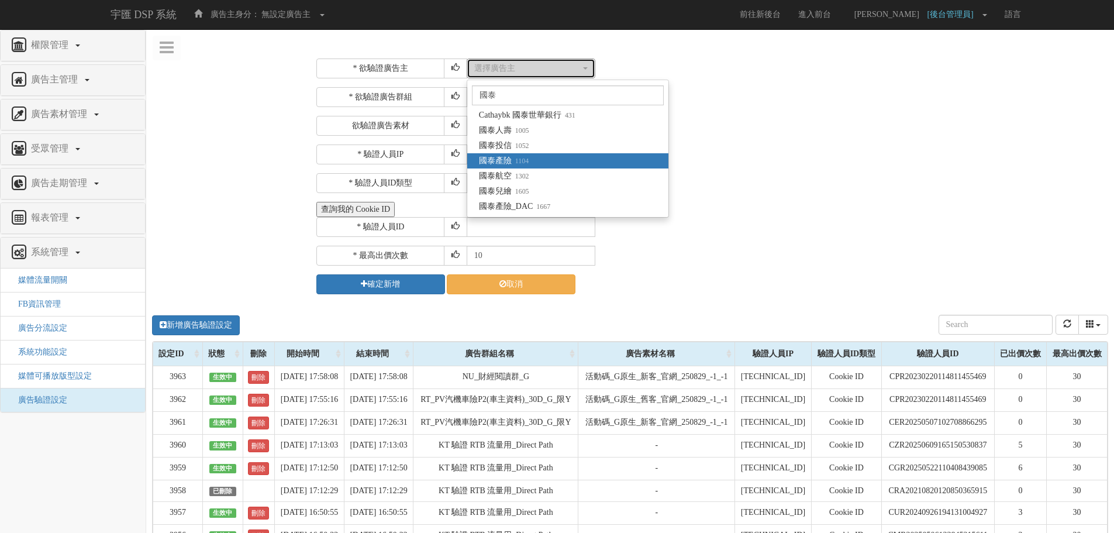
select select "1104"
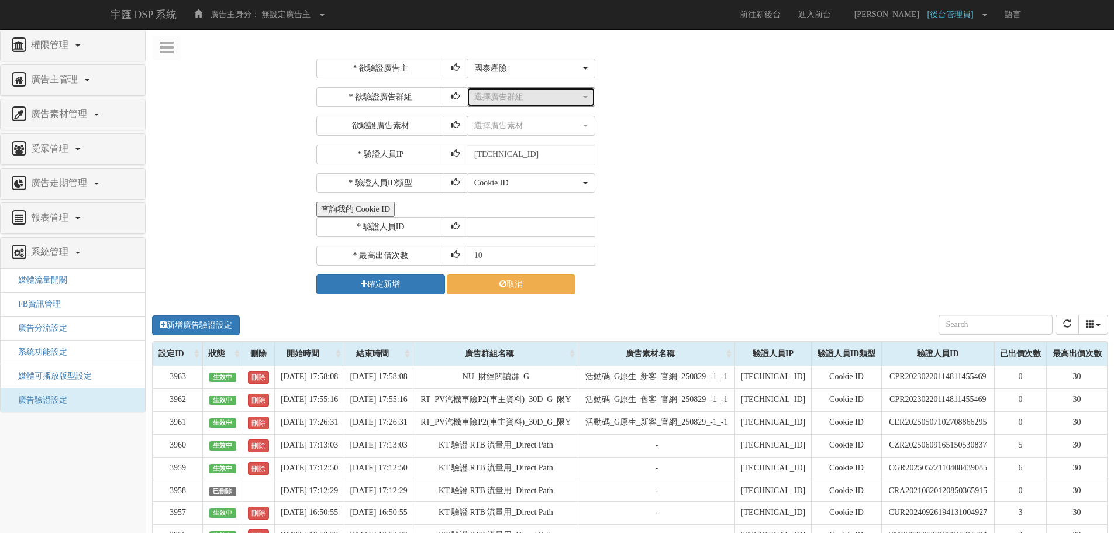
click at [523, 93] on div "選擇廣告群組" at bounding box center [527, 97] width 106 height 12
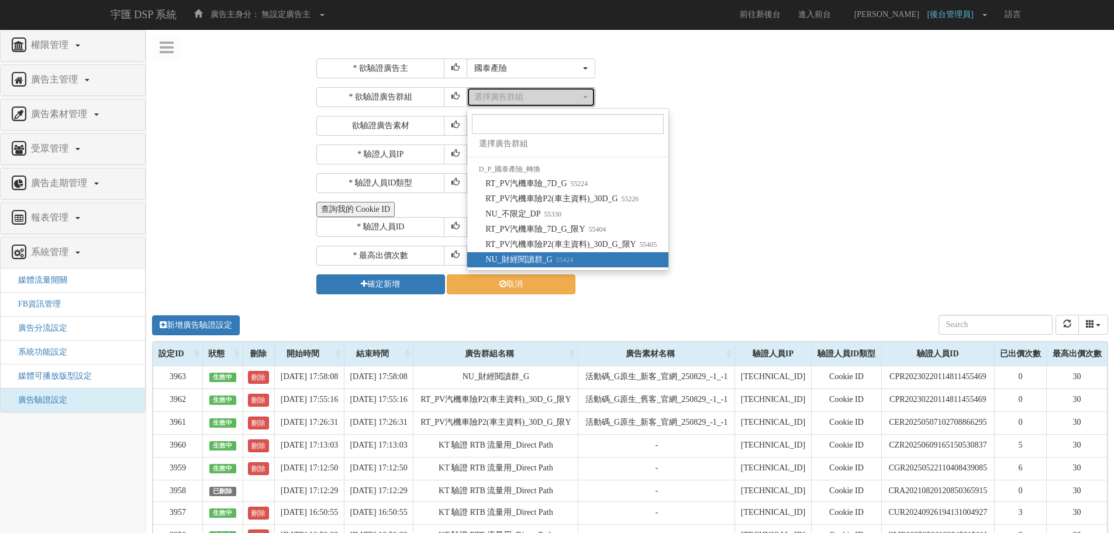
select select "55424"
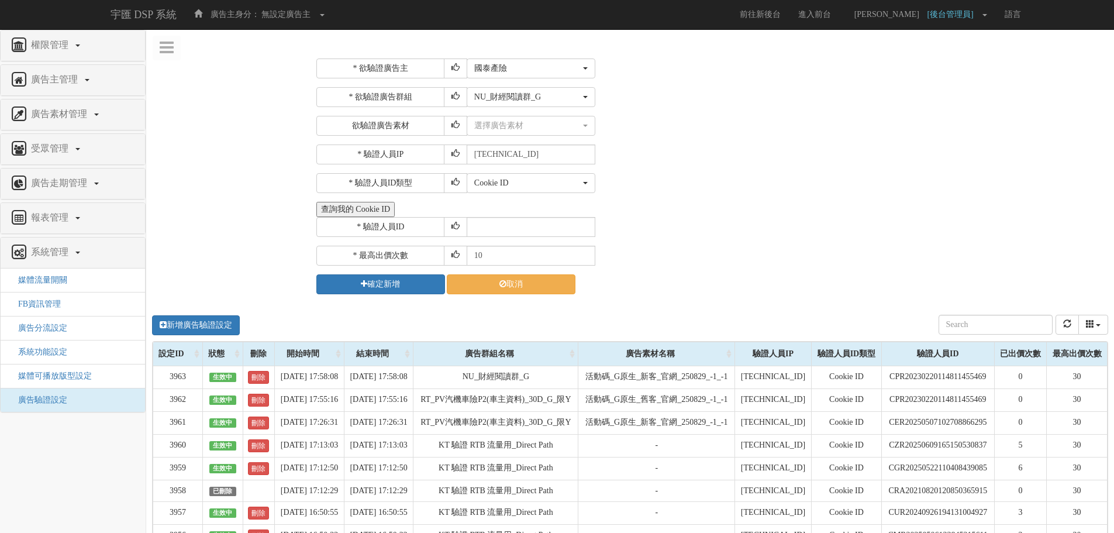
click at [631, 110] on div "* 欲驗證廣告群組 選擇廣告群組 RT_PV汽機車險_7D_G RT_PV汽機車險P2(車主資料)_30D_G NU_不限定_DP RT_PV汽機車險_7D_…" at bounding box center [710, 111] width 789 height 49
click at [481, 116] on button "選擇廣告素材" at bounding box center [530, 126] width 129 height 20
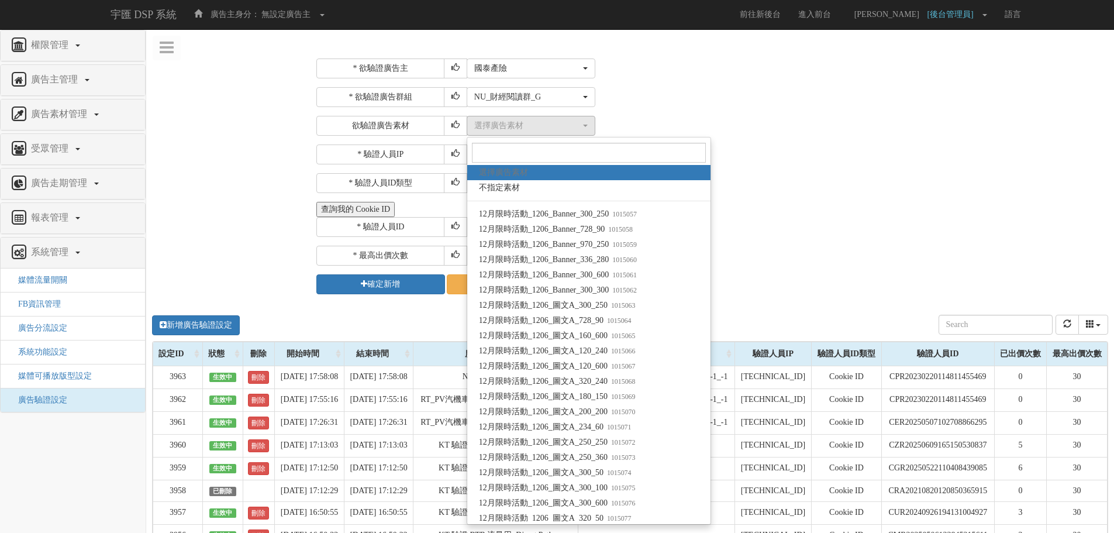
click at [637, 118] on div "選擇廣告素材 不指定素材 12月限時活動_1206_Banner_300_250 12月限時活動_1206_Banner_728_90 12月限時活動_120…" at bounding box center [785, 126] width 638 height 20
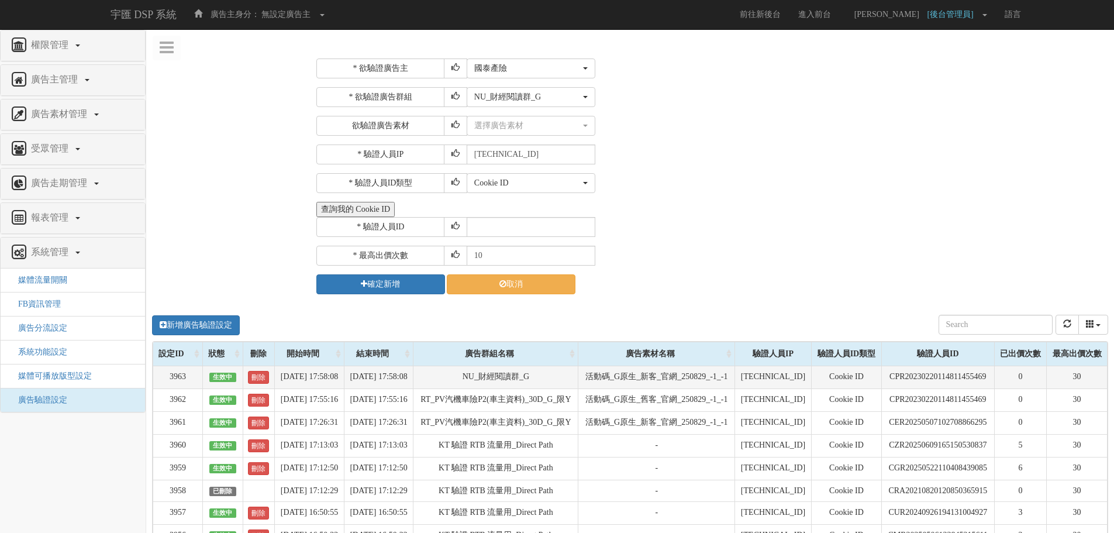
click at [908, 381] on td "CPR20230220114811455469" at bounding box center [937, 376] width 113 height 23
copy td "CPR20230220114811455469"
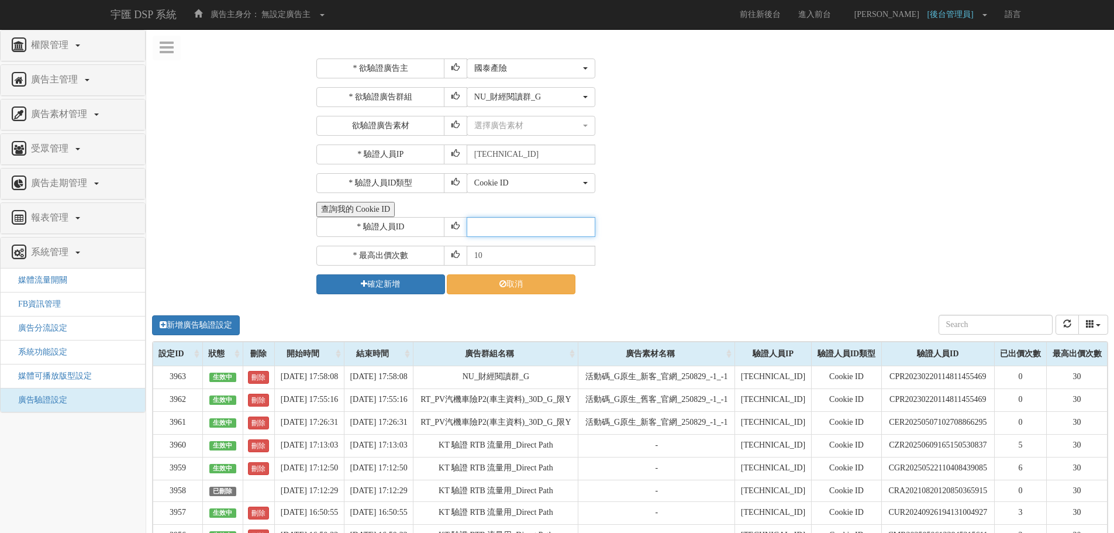
click at [489, 226] on input "text" at bounding box center [530, 227] width 129 height 20
paste input "CPR20230220114811455469"
type input "CPR20230220114811455469"
click at [473, 270] on div "* 欲驗證廣告主 選擇廣告主 特力+ 科技紫薇網 Momo 東森EHS Uniqlo EFShop 樂天 屈臣氏Watsons sinyi 信義房屋 S2_B…" at bounding box center [710, 176] width 789 height 236
drag, startPoint x: 510, startPoint y: 257, endPoint x: 386, endPoint y: 248, distance: 124.2
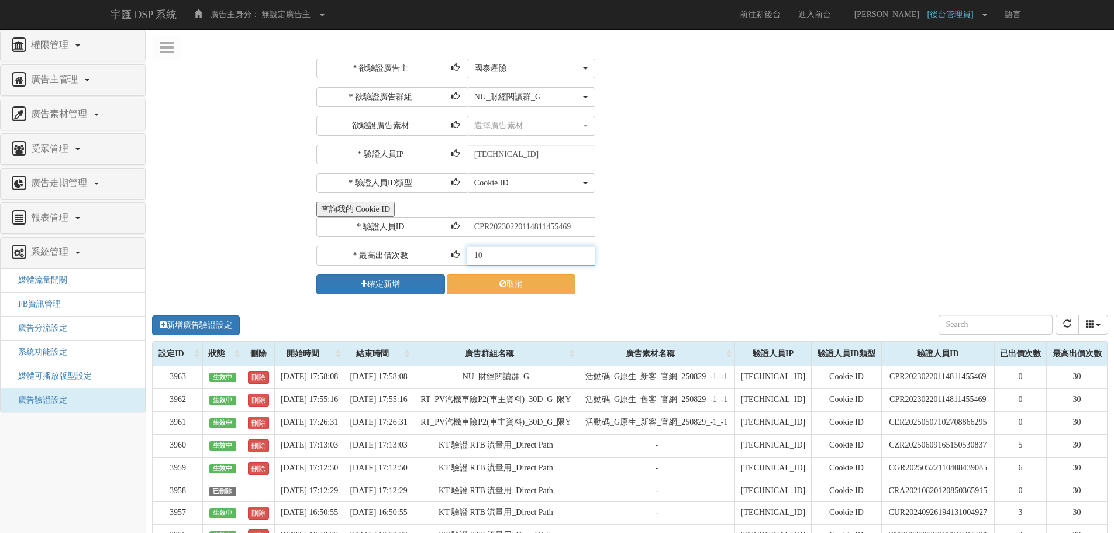
click at [388, 247] on div "* 最高出價次數 10" at bounding box center [710, 256] width 789 height 20
type input ".0"
type input "30"
click at [406, 285] on button "確定新增" at bounding box center [380, 284] width 129 height 20
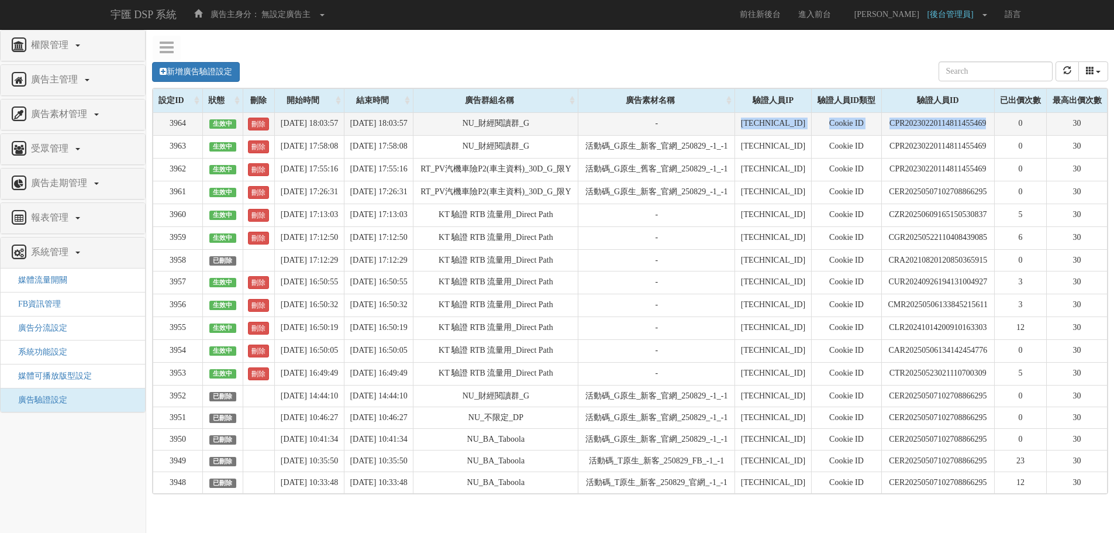
drag, startPoint x: 684, startPoint y: 133, endPoint x: 994, endPoint y: 140, distance: 309.9
click at [994, 135] on tr "3964 生效中 刪除 2025-09-01 18:03:57 2025-09-02 18:03:57 NU_財經閱讀群_G - 211.72.129.170…" at bounding box center [630, 123] width 954 height 23
click at [994, 135] on td "CPR20230220114811455469" at bounding box center [937, 123] width 113 height 23
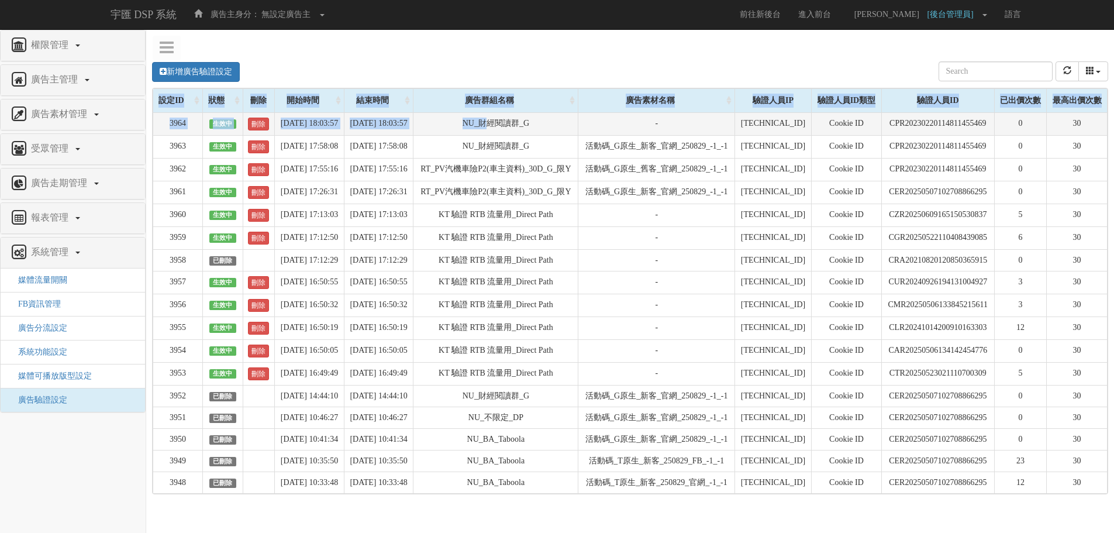
drag, startPoint x: 1111, startPoint y: 192, endPoint x: 503, endPoint y: 120, distance: 612.2
click at [503, 120] on div "新增廣告驗證設定 設定ID 狀態 刪除 開始時間 結束時間 廣告主ID 廣告主名稱 廣告走期ID 廣告走期名稱 廣告群組ID 廣告群組名稱 廣告素材 廣告素材…" at bounding box center [629, 275] width 967 height 450
click at [503, 120] on td "NU_財經閱讀群_G" at bounding box center [495, 123] width 165 height 23
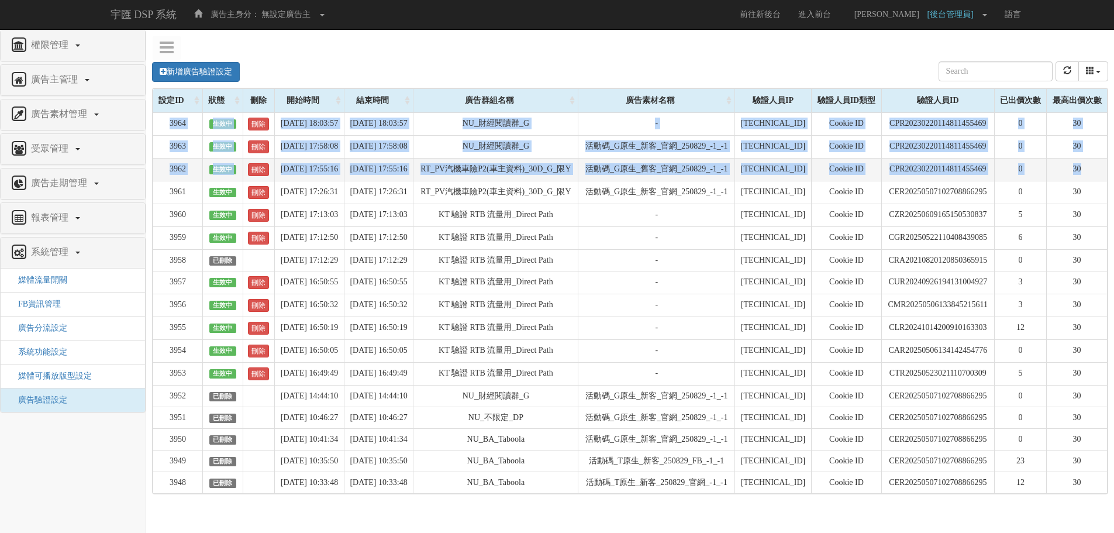
drag, startPoint x: 163, startPoint y: 120, endPoint x: 1098, endPoint y: 198, distance: 939.0
click at [1098, 198] on tbody "3964 生效中 刪除 2025-09-01 18:03:57 2025-09-02 18:03:57 NU_財經閱讀群_G - 211.72.129.170…" at bounding box center [630, 302] width 954 height 381
click at [1098, 181] on td "30" at bounding box center [1076, 169] width 61 height 23
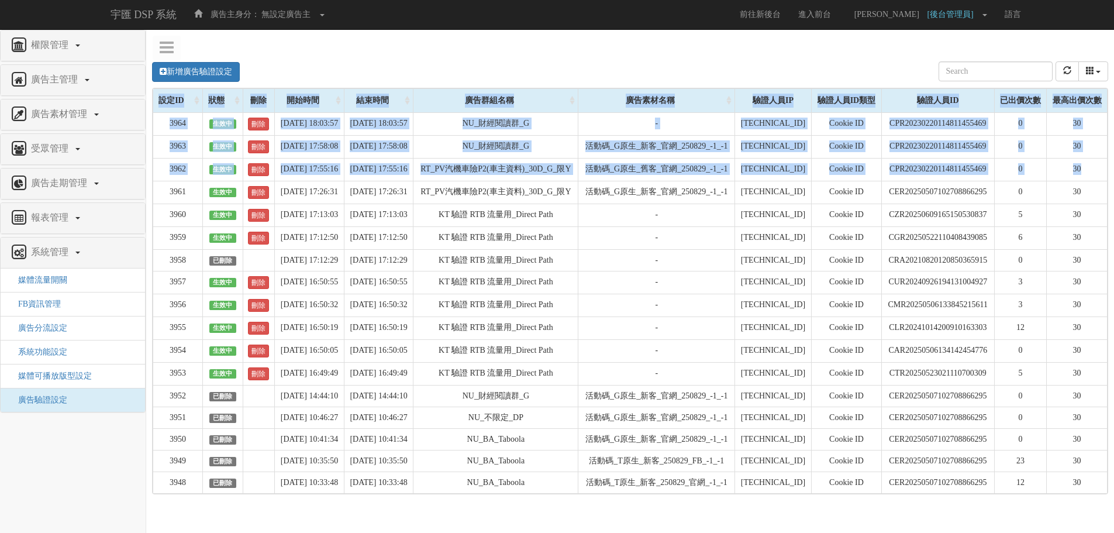
drag, startPoint x: 1098, startPoint y: 198, endPoint x: 146, endPoint y: 120, distance: 955.4
click at [146, 120] on div "新增廣告驗證設定 設定ID 狀態 刪除 開始時間 結束時間 廣告主ID 廣告主名稱 廣告走期ID 廣告走期名稱 廣告群組ID 廣告群組名稱 廣告素材 廣告素材…" at bounding box center [629, 275] width 967 height 450
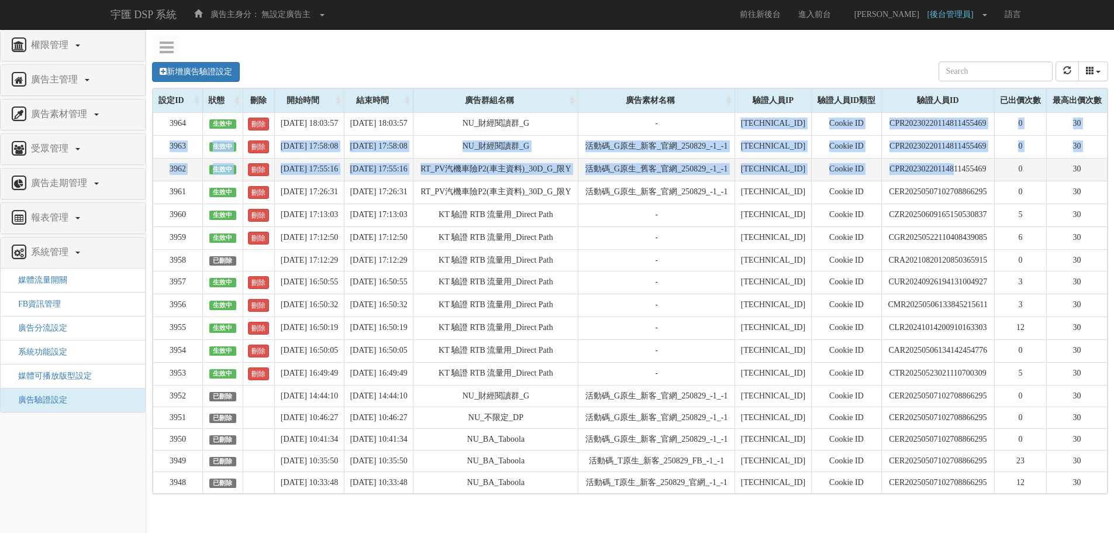
drag, startPoint x: 706, startPoint y: 120, endPoint x: 952, endPoint y: 194, distance: 256.3
click at [952, 194] on tbody "3964 生效中 刪除 2025-09-01 18:03:57 2025-09-02 18:03:57 NU_財經閱讀群_G - 211.72.129.170…" at bounding box center [630, 302] width 954 height 381
click at [952, 181] on td "CPR20230220114811455469" at bounding box center [937, 169] width 113 height 23
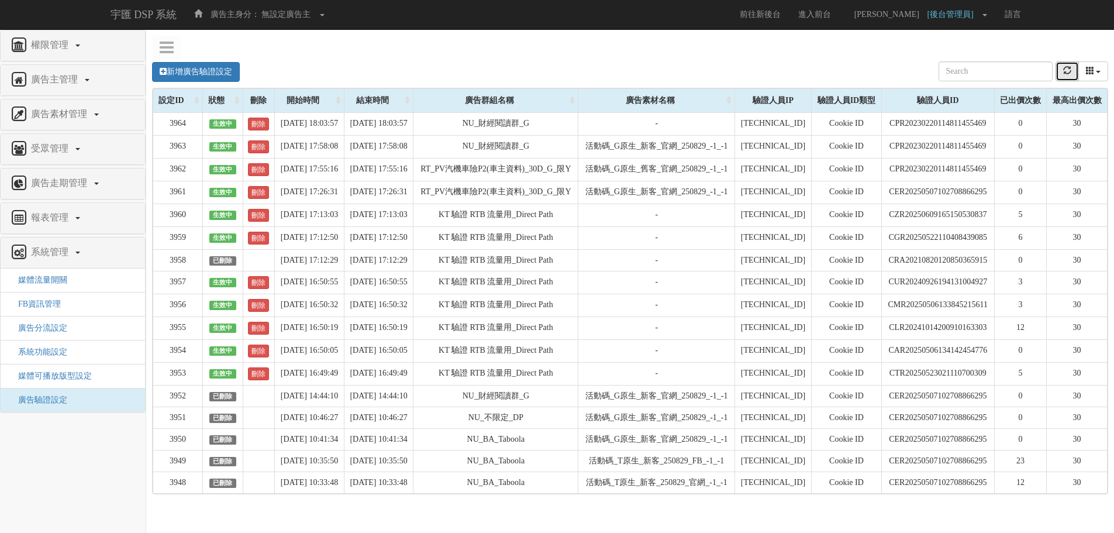
click at [1062, 70] on button "refresh" at bounding box center [1066, 71] width 23 height 20
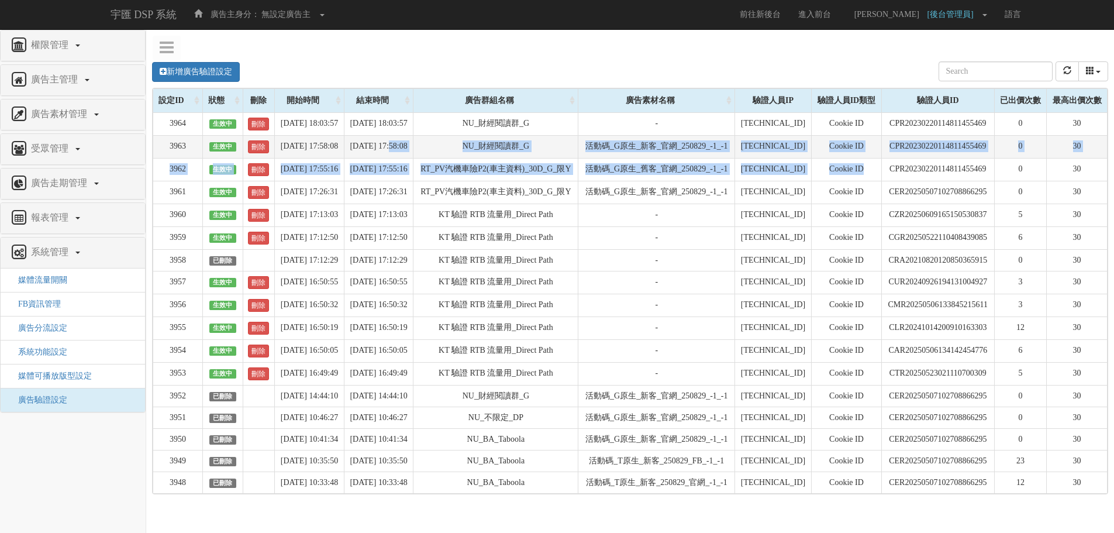
drag, startPoint x: 873, startPoint y: 211, endPoint x: 427, endPoint y: 151, distance: 449.4
click at [427, 151] on tbody "3964 生效中 刪除 2025-09-01 18:03:57 2025-09-02 18:03:57 NU_財經閱讀群_G - 211.72.129.170…" at bounding box center [630, 302] width 954 height 381
click at [413, 151] on td "[DATE] 17:58:08" at bounding box center [379, 146] width 70 height 23
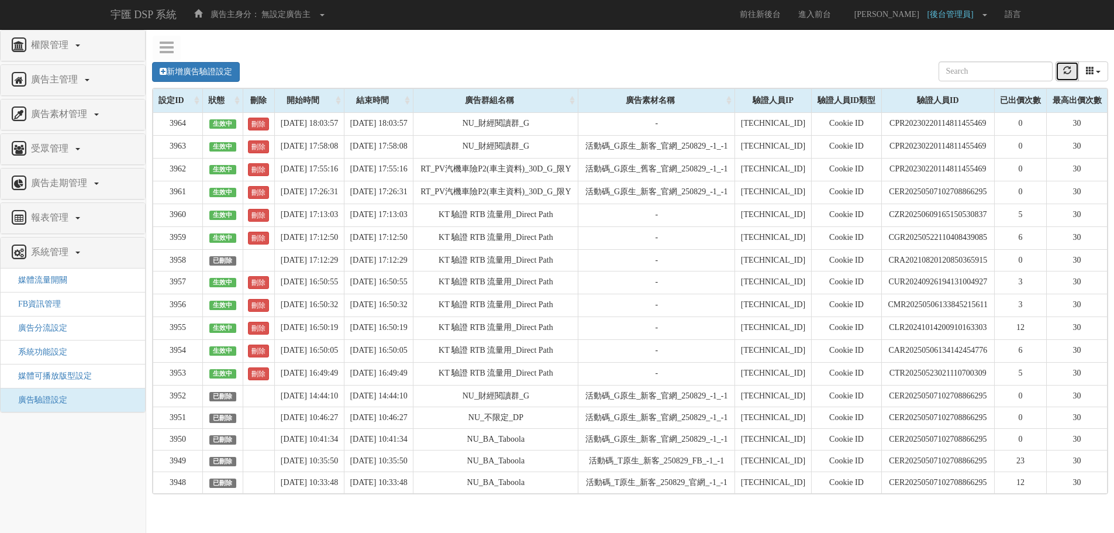
click at [1067, 65] on button "refresh" at bounding box center [1066, 71] width 23 height 20
click at [1059, 65] on button "refresh" at bounding box center [1066, 71] width 23 height 20
click at [659, 80] on div "新增廣告驗證設定 設定ID 狀態 刪除 開始時間 結束時間 廣告主ID 廣告主名稱 廣告走期ID 廣告走期名稱 廣告群組ID 廣告群組名稱 廣告素材 廣告素材…" at bounding box center [630, 72] width 956 height 32
click at [1066, 71] on icon "refresh" at bounding box center [1067, 70] width 8 height 8
click at [707, 55] on div "新增廣告驗證設定 設定ID 狀態 刪除 開始時間 結束時間 廣告主ID 廣告主名稱 廣告走期ID 廣告走期名稱 廣告群組ID 廣告群組名稱 廣告素材 廣告素材…" at bounding box center [629, 275] width 967 height 450
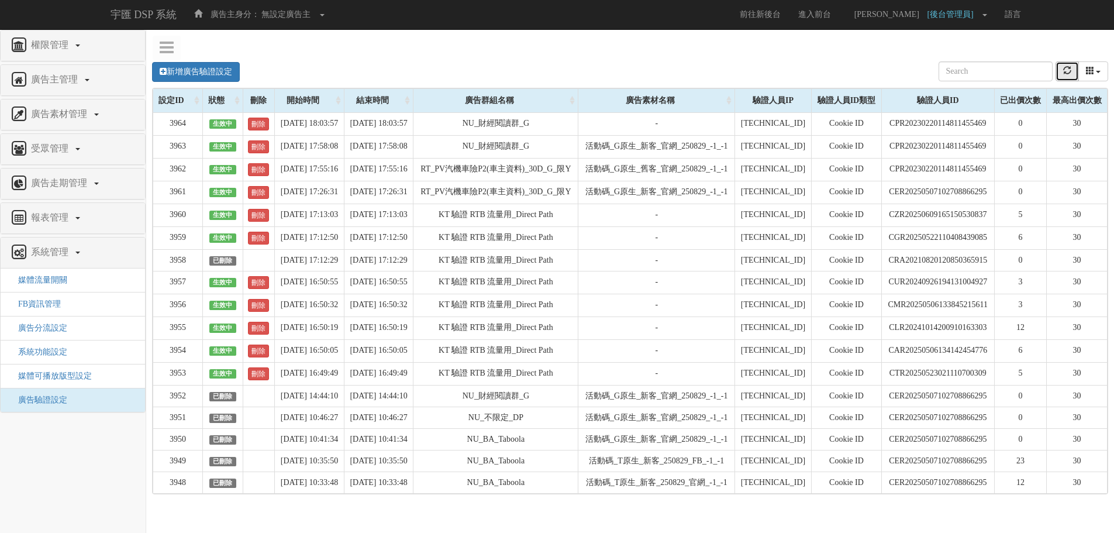
click at [1070, 72] on icon "refresh" at bounding box center [1067, 70] width 8 height 8
click at [1062, 63] on button "refresh" at bounding box center [1066, 71] width 23 height 20
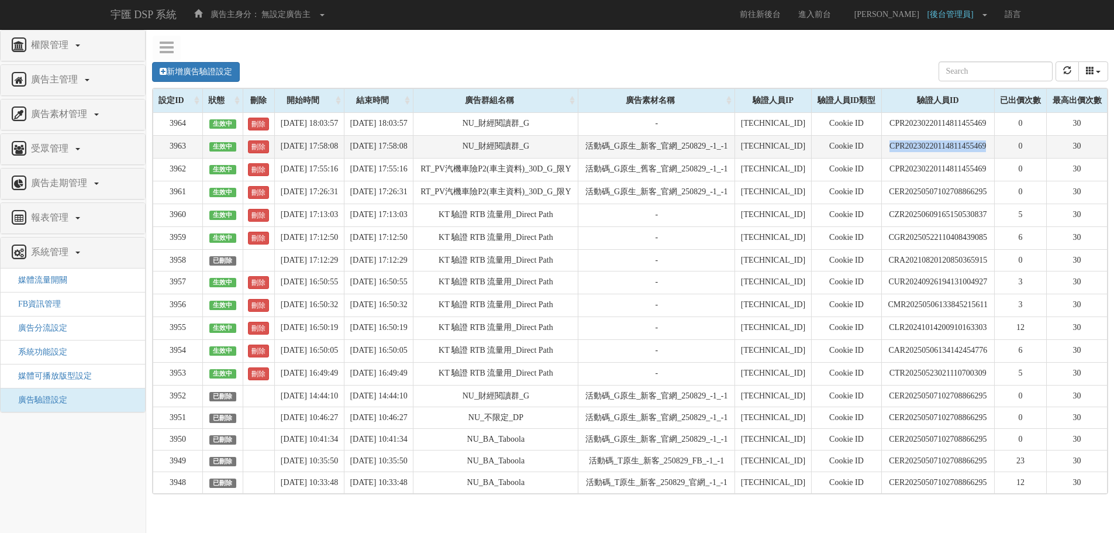
drag, startPoint x: 878, startPoint y: 157, endPoint x: 990, endPoint y: 163, distance: 111.8
click at [990, 158] on td "CPR20230220114811455469" at bounding box center [937, 146] width 113 height 23
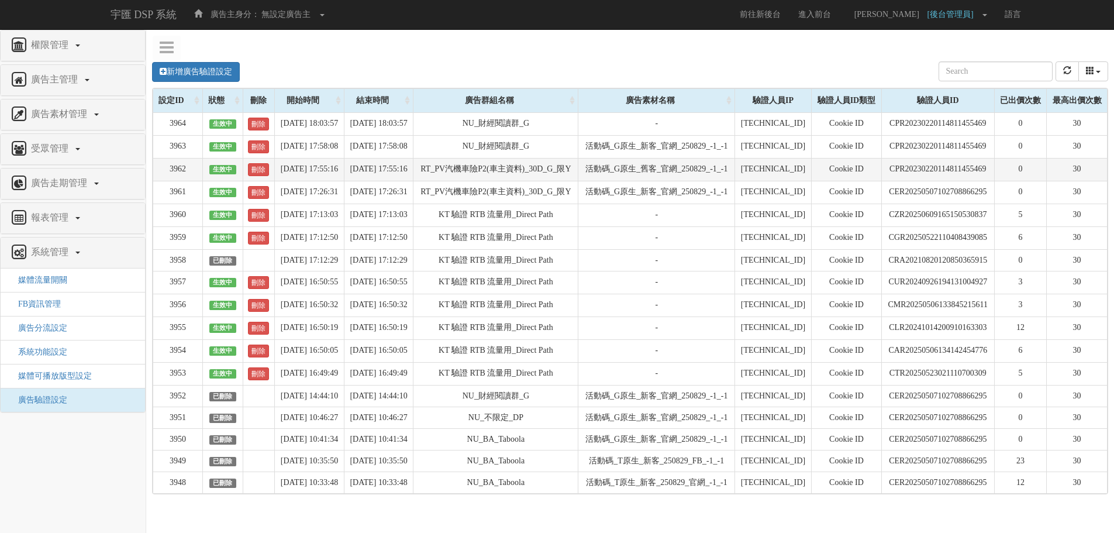
click at [969, 181] on td "CPR20230220114811455469" at bounding box center [937, 169] width 113 height 23
